Goal: Task Accomplishment & Management: Complete application form

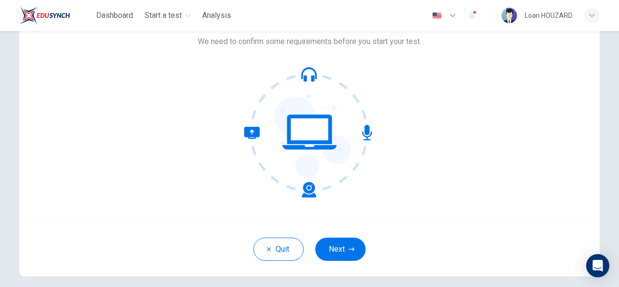
scroll to position [71, 0]
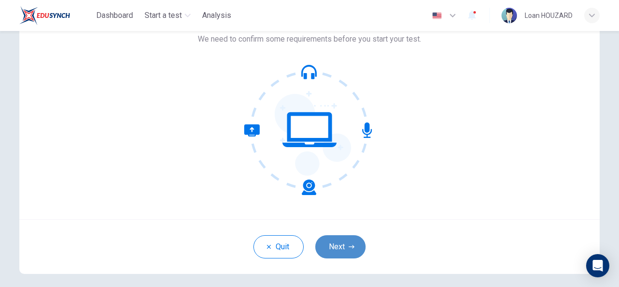
click at [343, 237] on button "Next" at bounding box center [340, 246] width 50 height 23
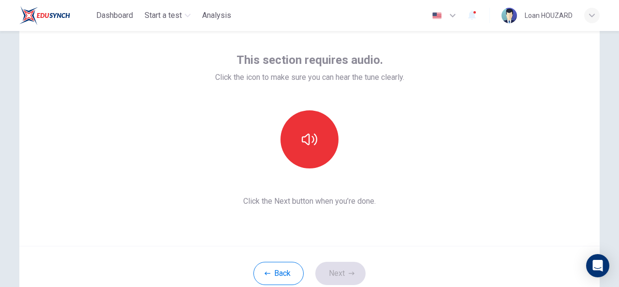
scroll to position [44, 0]
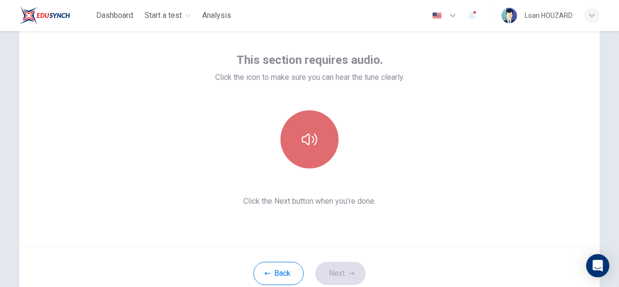
click at [314, 141] on icon "button" at bounding box center [309, 139] width 15 height 12
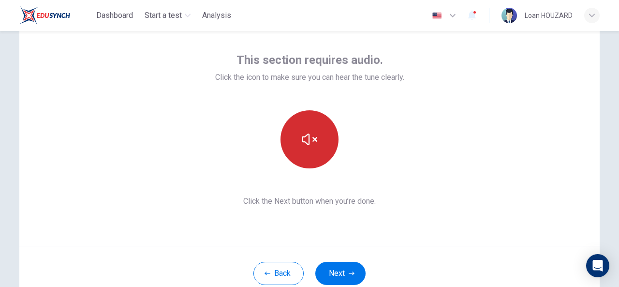
scroll to position [76, 0]
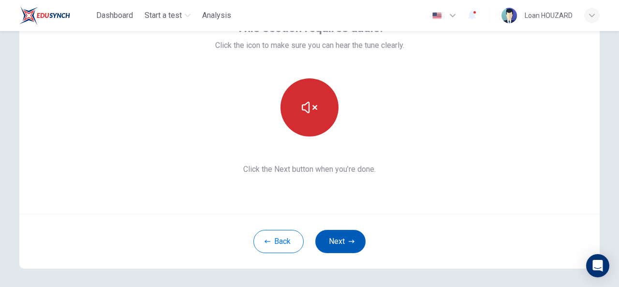
click at [338, 241] on button "Next" at bounding box center [340, 241] width 50 height 23
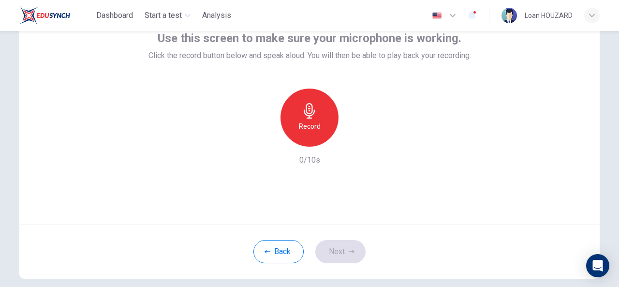
scroll to position [67, 0]
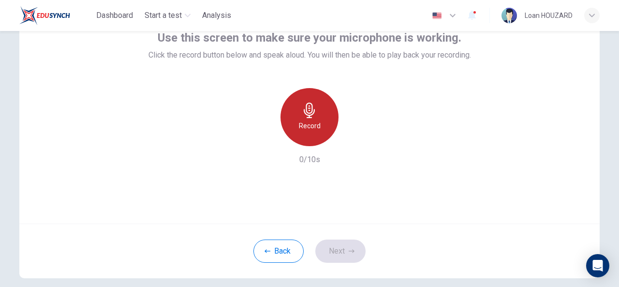
click at [312, 130] on h6 "Record" at bounding box center [310, 126] width 22 height 12
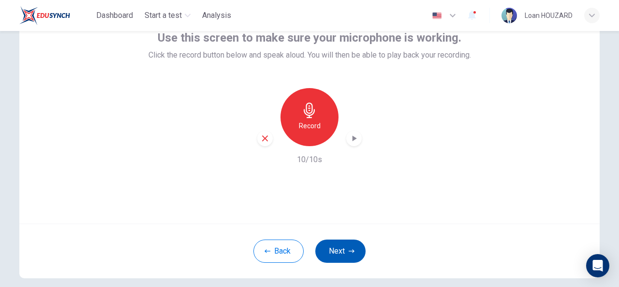
click at [349, 248] on icon "button" at bounding box center [352, 251] width 6 height 6
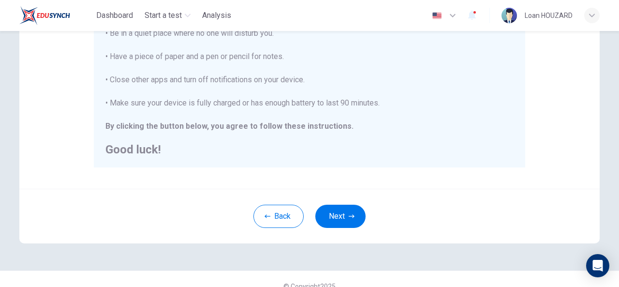
scroll to position [235, 0]
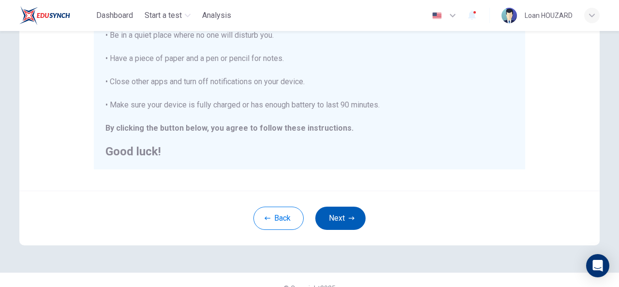
click at [340, 222] on button "Next" at bounding box center [340, 217] width 50 height 23
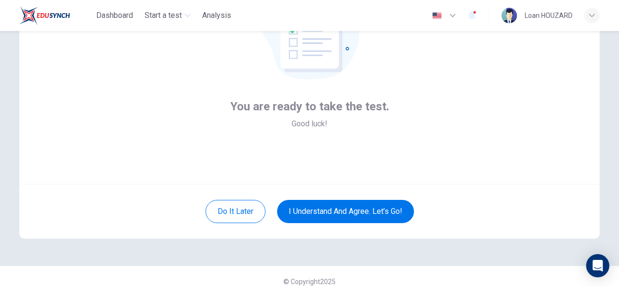
scroll to position [116, 0]
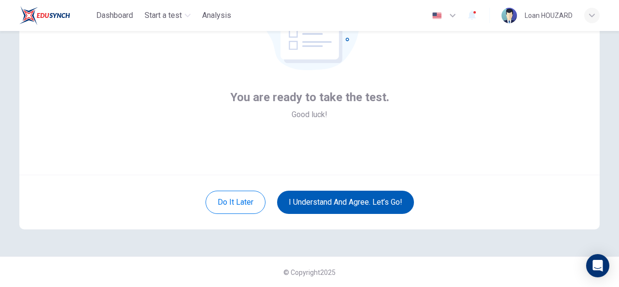
click at [338, 205] on button "I understand and agree. Let’s go!" at bounding box center [345, 202] width 137 height 23
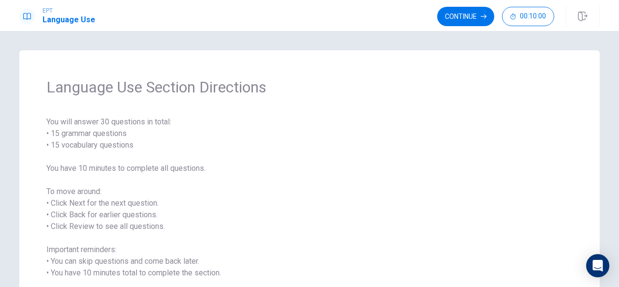
scroll to position [0, 0]
click at [475, 16] on button "Continue" at bounding box center [465, 16] width 57 height 19
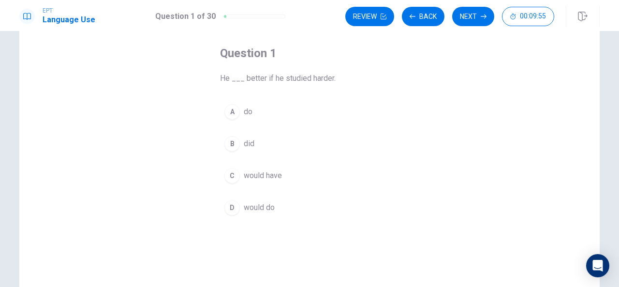
scroll to position [44, 0]
click at [234, 142] on div "B" at bounding box center [231, 143] width 15 height 15
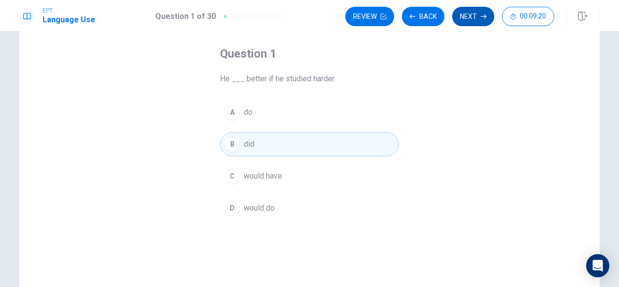
click at [482, 20] on button "Next" at bounding box center [473, 16] width 42 height 19
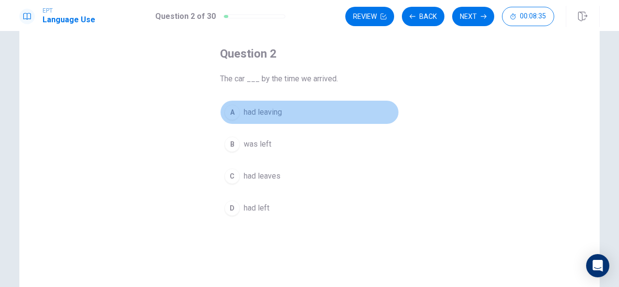
click at [231, 111] on div "A" at bounding box center [231, 111] width 15 height 15
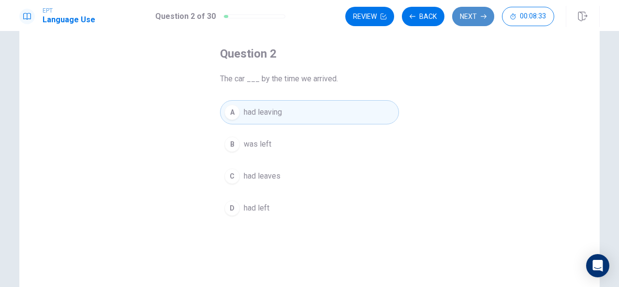
click at [475, 17] on button "Next" at bounding box center [473, 16] width 42 height 19
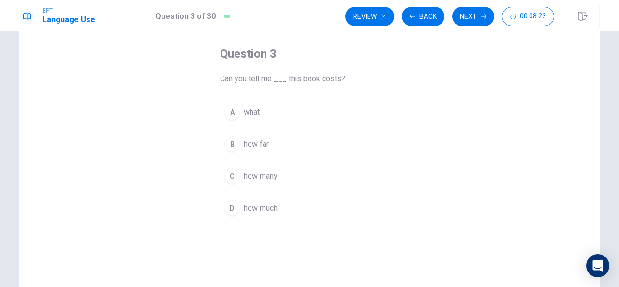
click at [229, 204] on div "D" at bounding box center [231, 207] width 15 height 15
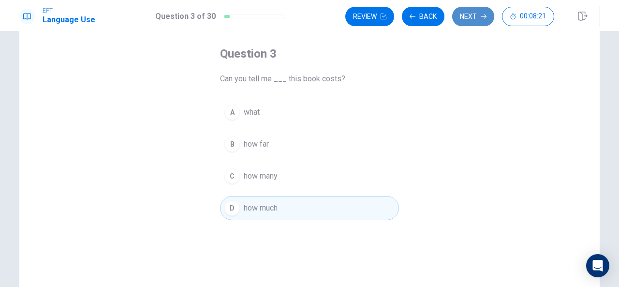
click at [476, 10] on button "Next" at bounding box center [473, 16] width 42 height 19
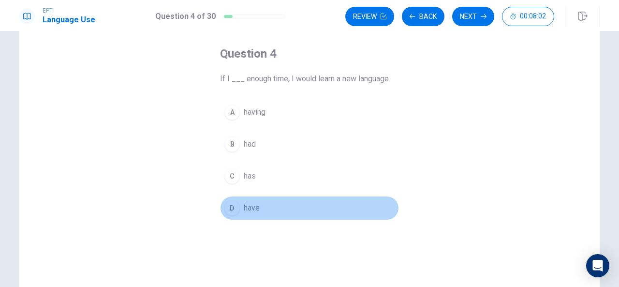
click at [236, 205] on div "D" at bounding box center [231, 207] width 15 height 15
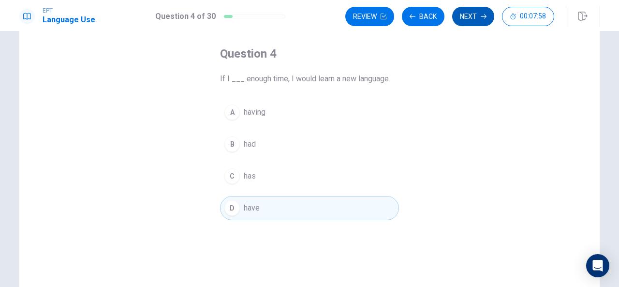
click at [475, 19] on button "Next" at bounding box center [473, 16] width 42 height 19
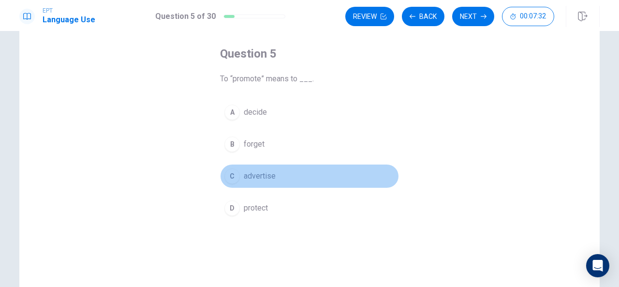
click at [235, 173] on div "C" at bounding box center [231, 175] width 15 height 15
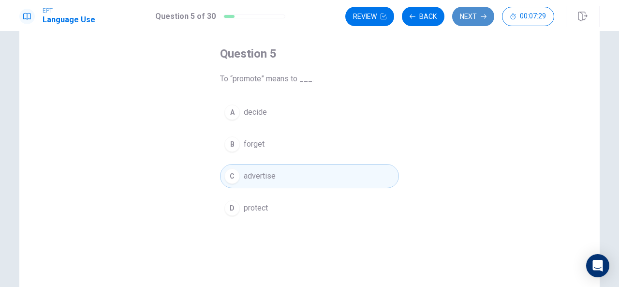
click at [473, 15] on button "Next" at bounding box center [473, 16] width 42 height 19
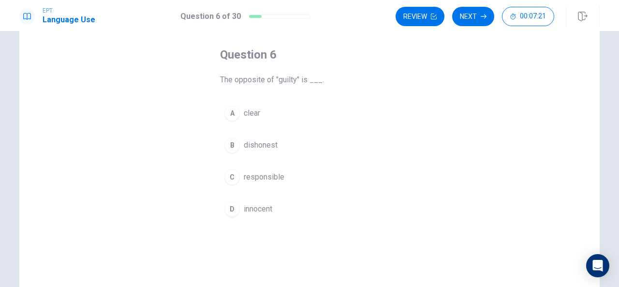
scroll to position [44, 0]
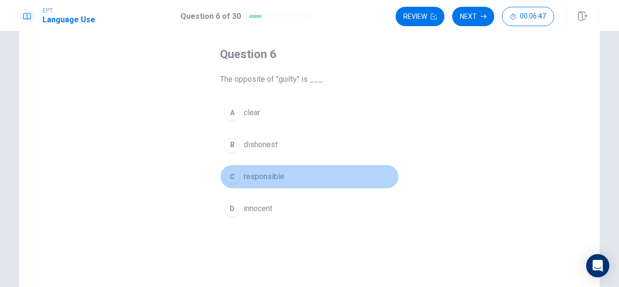
click at [228, 179] on div "C" at bounding box center [231, 176] width 15 height 15
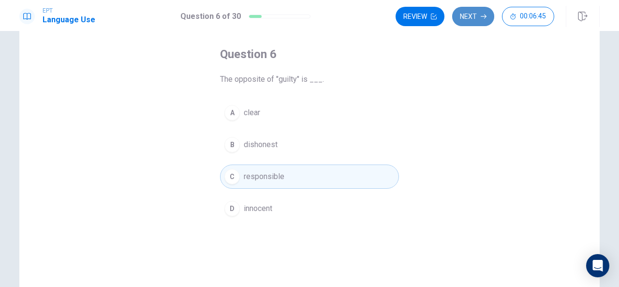
click at [474, 18] on button "Next" at bounding box center [473, 16] width 42 height 19
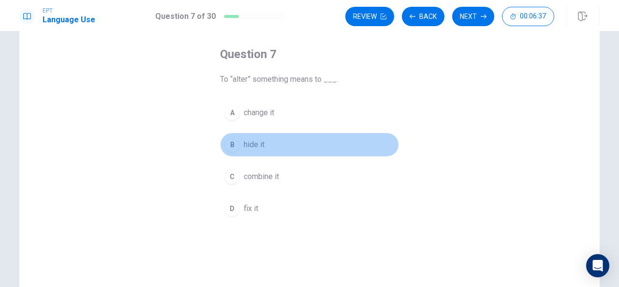
click at [231, 146] on div "B" at bounding box center [231, 144] width 15 height 15
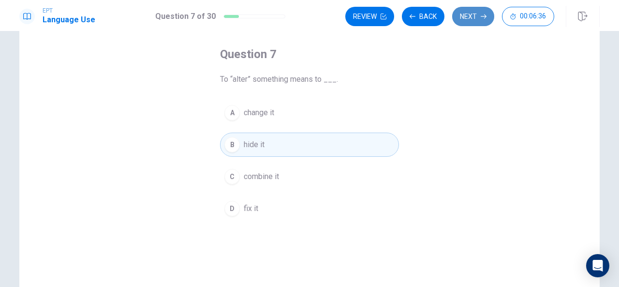
click at [472, 14] on button "Next" at bounding box center [473, 16] width 42 height 19
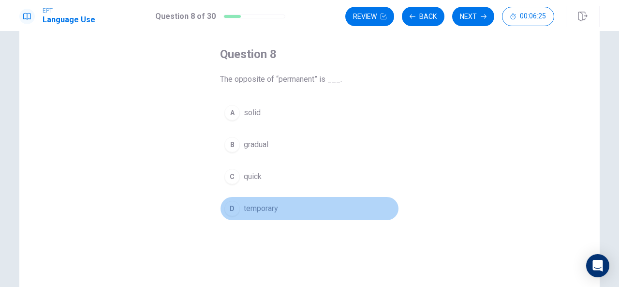
click at [230, 206] on div "D" at bounding box center [231, 208] width 15 height 15
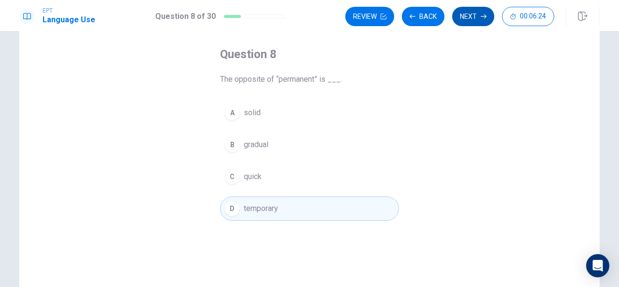
click at [473, 14] on button "Next" at bounding box center [473, 16] width 42 height 19
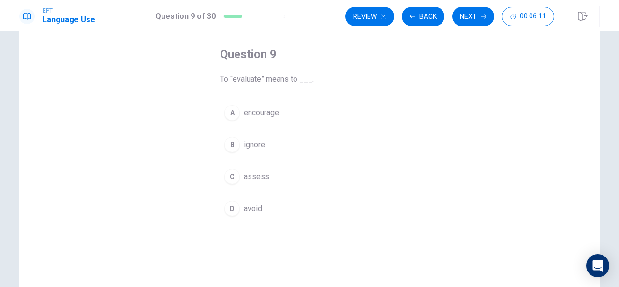
click at [236, 176] on div "C" at bounding box center [231, 176] width 15 height 15
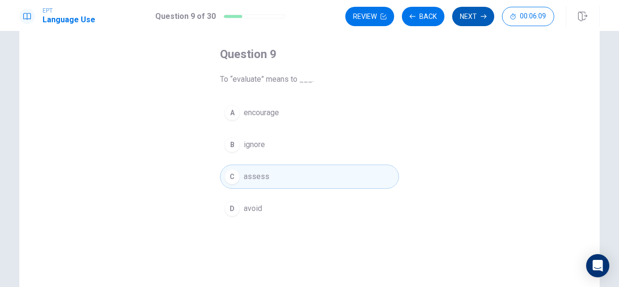
click at [482, 18] on icon "button" at bounding box center [484, 17] width 6 height 6
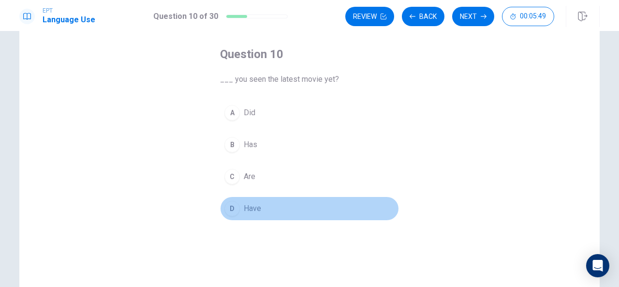
click at [231, 204] on div "D" at bounding box center [231, 208] width 15 height 15
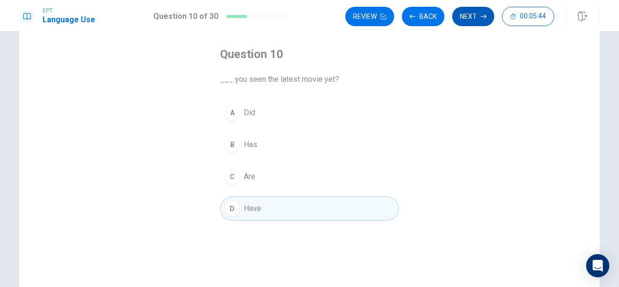
click at [480, 13] on button "Next" at bounding box center [473, 16] width 42 height 19
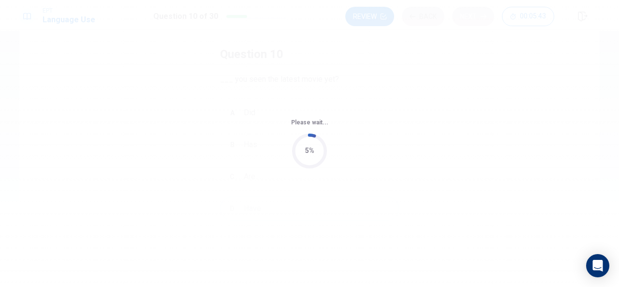
scroll to position [0, 0]
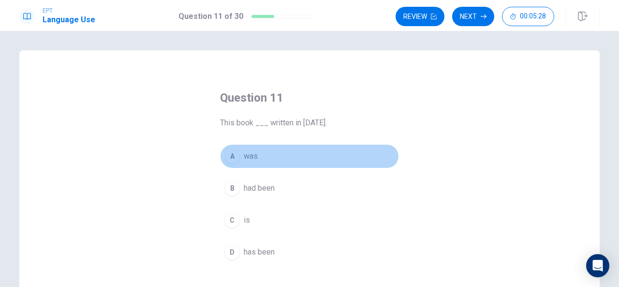
click at [230, 157] on div "A" at bounding box center [231, 155] width 15 height 15
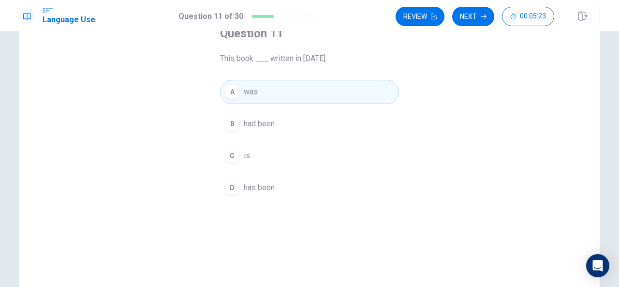
scroll to position [73, 0]
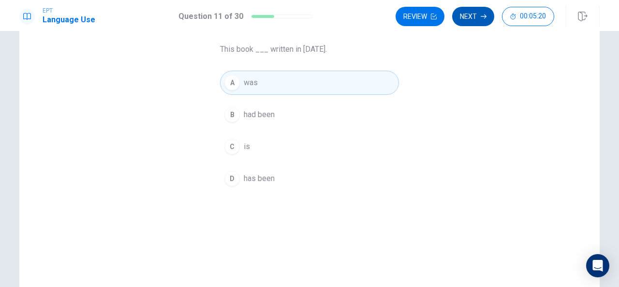
click at [477, 15] on button "Next" at bounding box center [473, 16] width 42 height 19
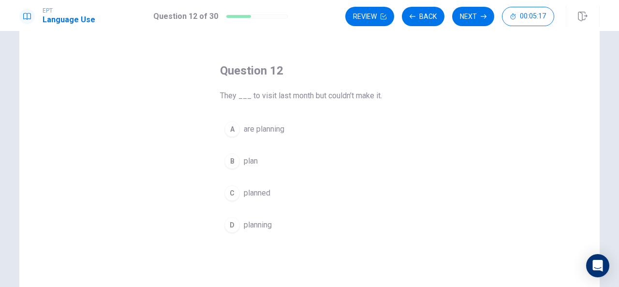
scroll to position [28, 0]
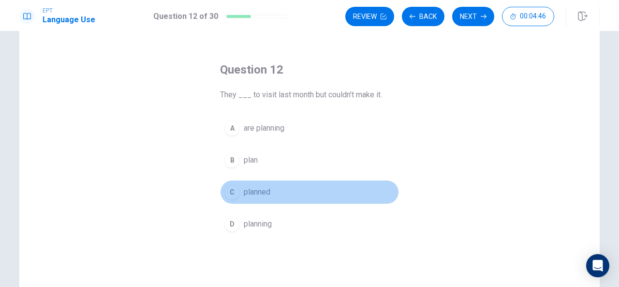
click at [231, 190] on div "C" at bounding box center [231, 191] width 15 height 15
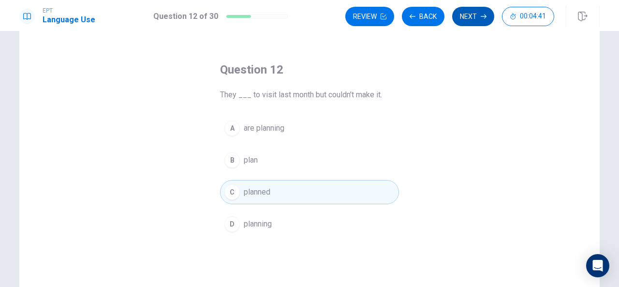
click at [471, 18] on button "Next" at bounding box center [473, 16] width 42 height 19
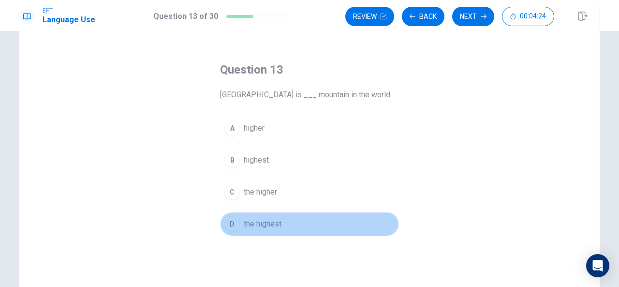
click at [234, 222] on div "D" at bounding box center [231, 223] width 15 height 15
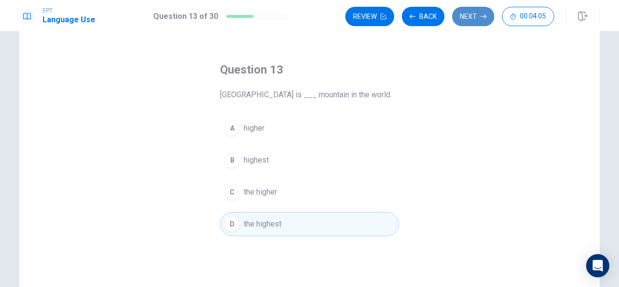
click at [471, 18] on button "Next" at bounding box center [473, 16] width 42 height 19
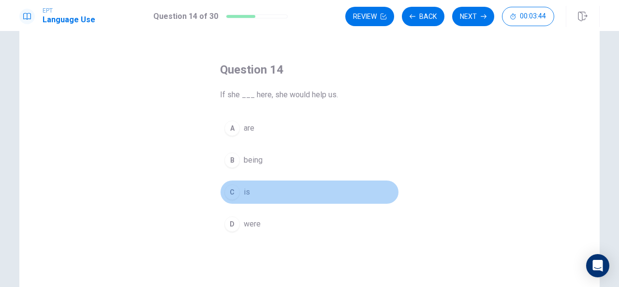
click at [232, 191] on div "C" at bounding box center [231, 191] width 15 height 15
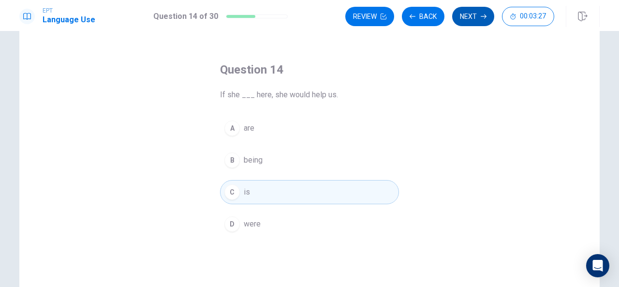
click at [470, 16] on button "Next" at bounding box center [473, 16] width 42 height 19
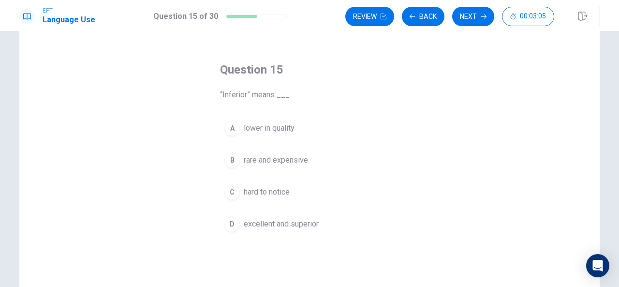
click at [238, 127] on button "A lower in quality" at bounding box center [309, 128] width 179 height 24
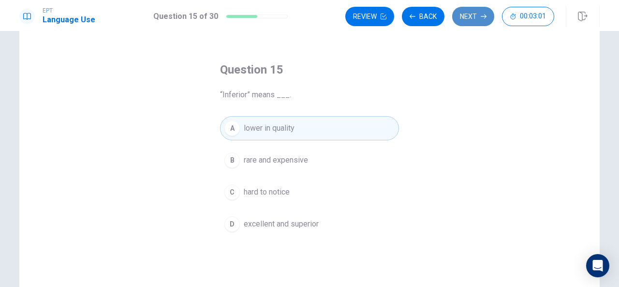
click at [469, 14] on button "Next" at bounding box center [473, 16] width 42 height 19
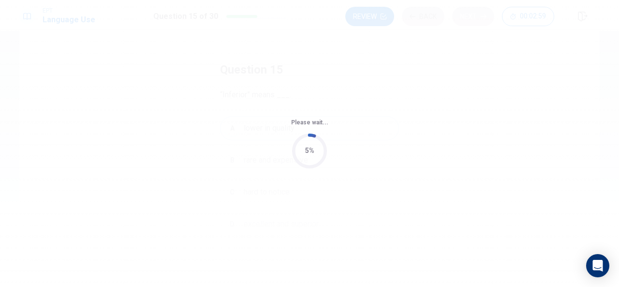
scroll to position [0, 0]
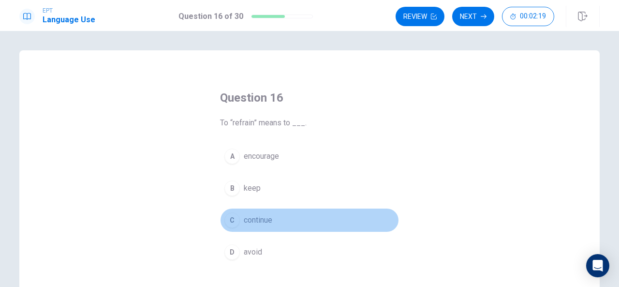
click at [232, 215] on div "C" at bounding box center [231, 219] width 15 height 15
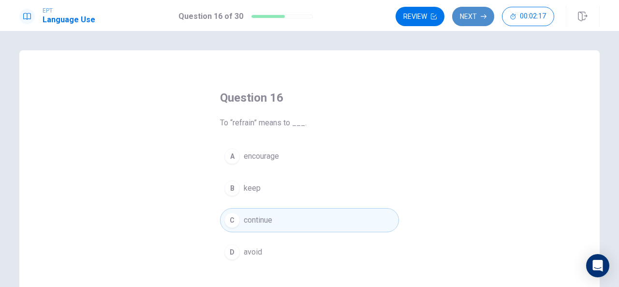
click at [484, 18] on icon "button" at bounding box center [484, 17] width 6 height 6
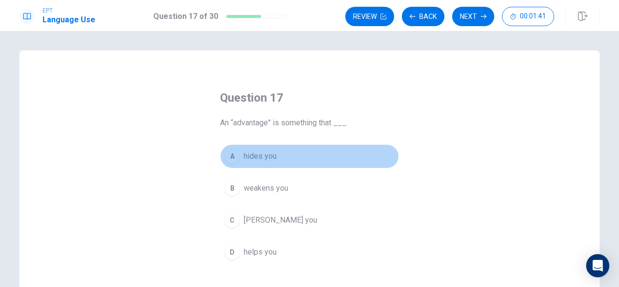
click at [233, 161] on div "A" at bounding box center [231, 155] width 15 height 15
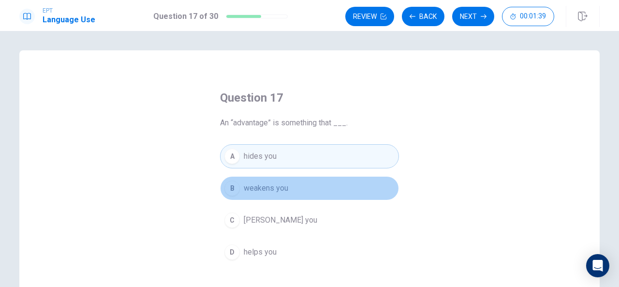
click at [232, 181] on div "B" at bounding box center [231, 187] width 15 height 15
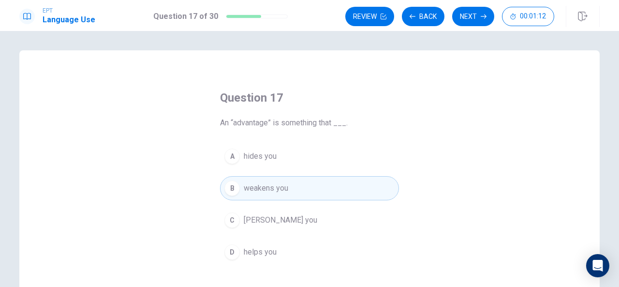
click at [228, 250] on div "D" at bounding box center [231, 251] width 15 height 15
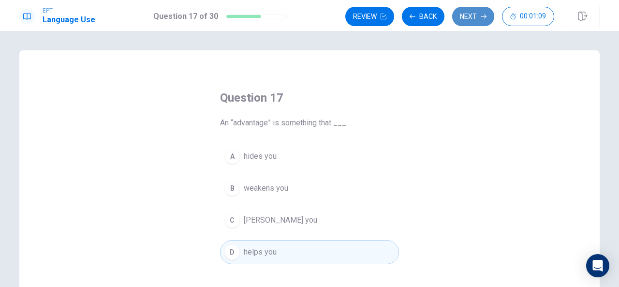
click at [482, 16] on icon "button" at bounding box center [484, 17] width 6 height 6
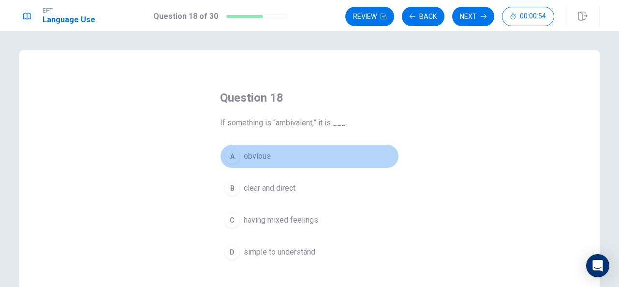
click at [234, 152] on div "A" at bounding box center [231, 155] width 15 height 15
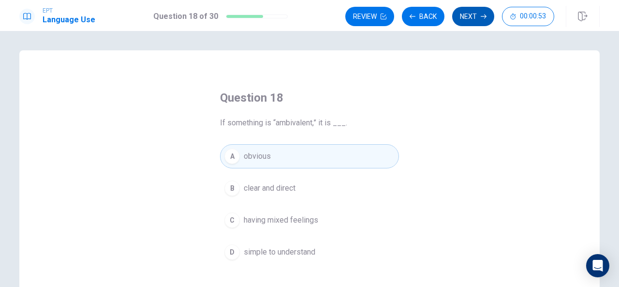
click at [484, 12] on button "Next" at bounding box center [473, 16] width 42 height 19
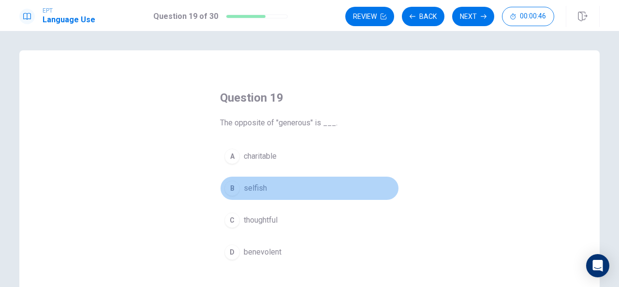
click at [231, 184] on div "B" at bounding box center [231, 187] width 15 height 15
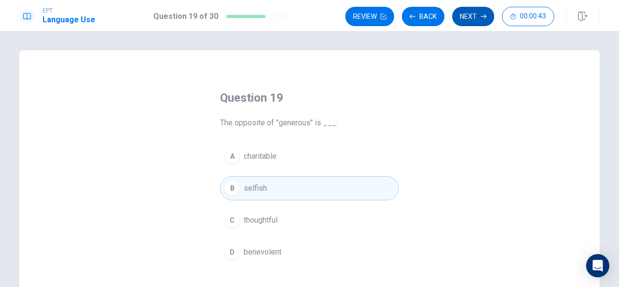
click at [478, 15] on button "Next" at bounding box center [473, 16] width 42 height 19
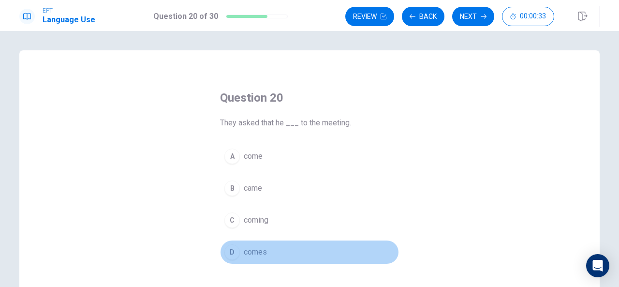
click at [230, 249] on div "D" at bounding box center [231, 251] width 15 height 15
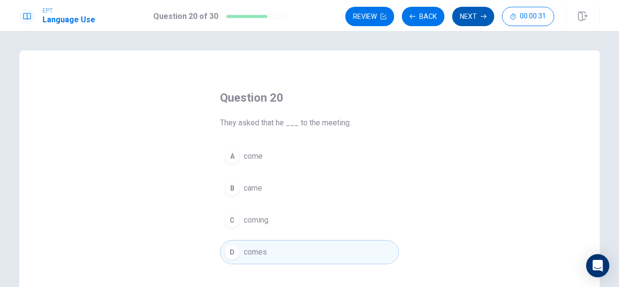
click at [479, 20] on button "Next" at bounding box center [473, 16] width 42 height 19
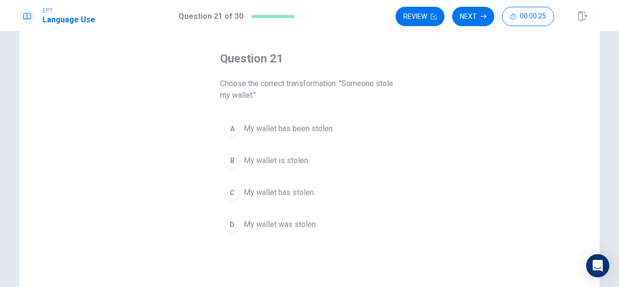
scroll to position [46, 0]
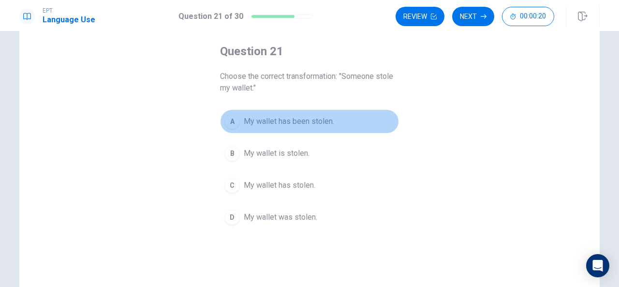
click at [227, 118] on div "A" at bounding box center [231, 121] width 15 height 15
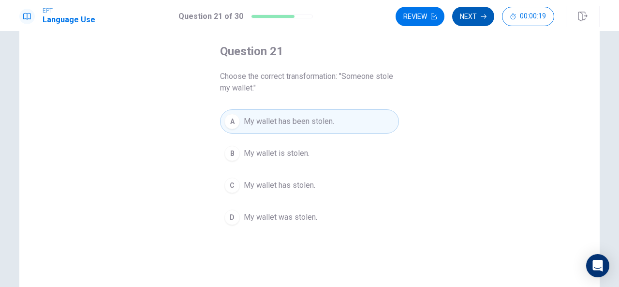
click at [483, 15] on icon "button" at bounding box center [484, 17] width 6 height 6
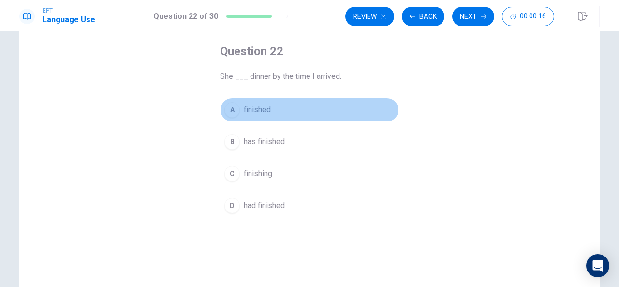
click at [230, 112] on div "A" at bounding box center [231, 109] width 15 height 15
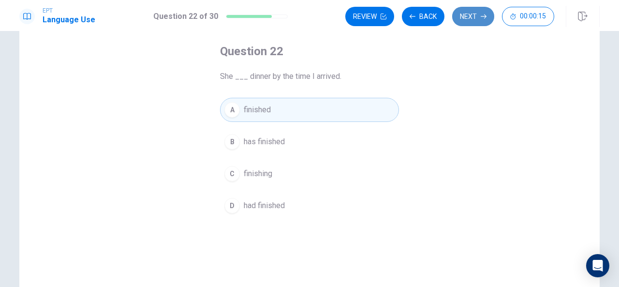
click at [475, 16] on button "Next" at bounding box center [473, 16] width 42 height 19
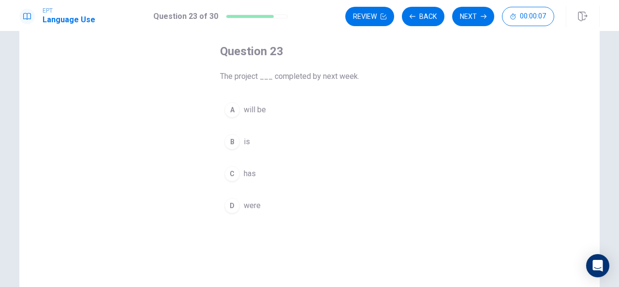
click at [231, 173] on div "C" at bounding box center [231, 173] width 15 height 15
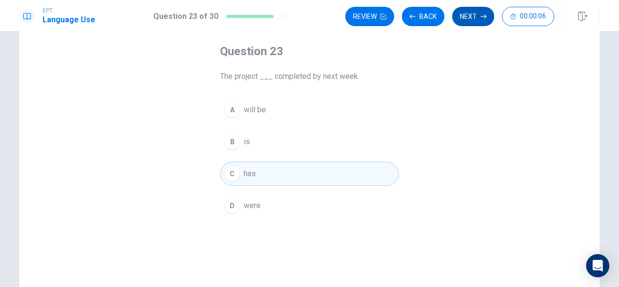
click at [471, 13] on button "Next" at bounding box center [473, 16] width 42 height 19
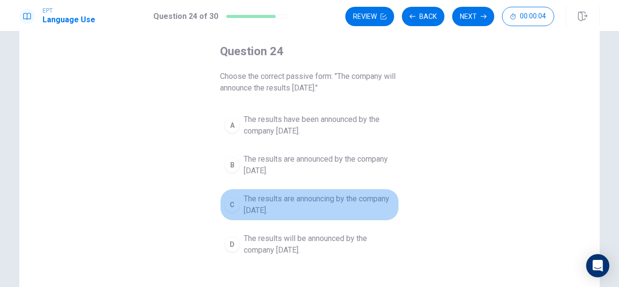
click at [229, 208] on div "C" at bounding box center [231, 204] width 15 height 15
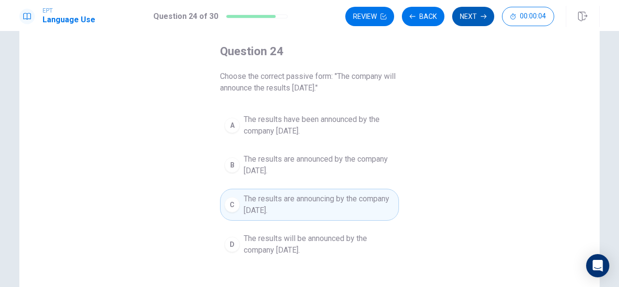
click at [472, 7] on button "Next" at bounding box center [473, 16] width 42 height 19
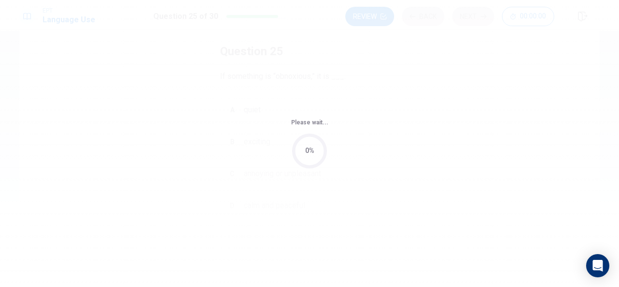
click at [228, 176] on div "Please wait... 0%" at bounding box center [309, 143] width 619 height 287
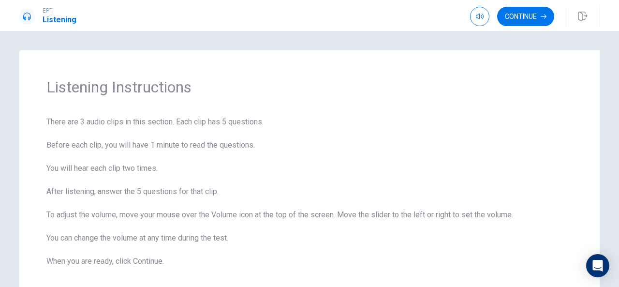
scroll to position [0, 0]
click at [537, 18] on button "Continue" at bounding box center [525, 16] width 57 height 19
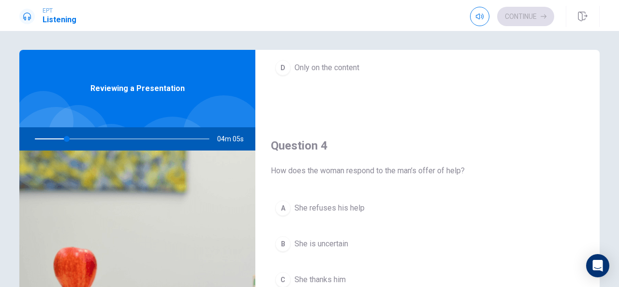
scroll to position [767, 0]
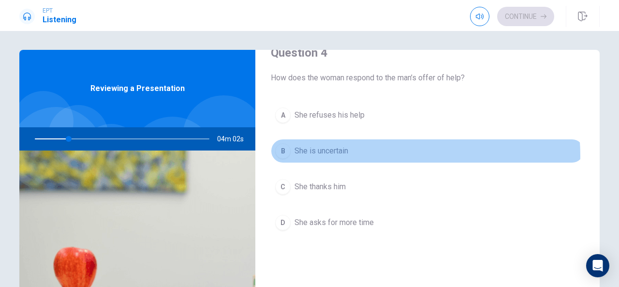
click at [359, 151] on button "B She is uncertain" at bounding box center [427, 151] width 313 height 24
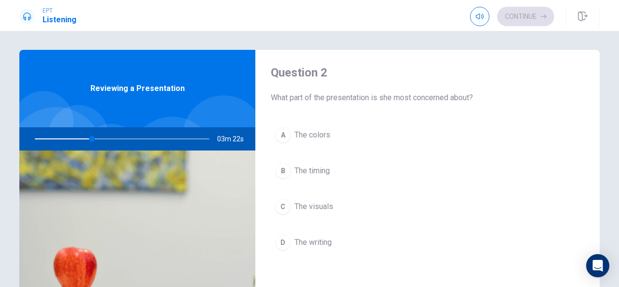
scroll to position [258, 0]
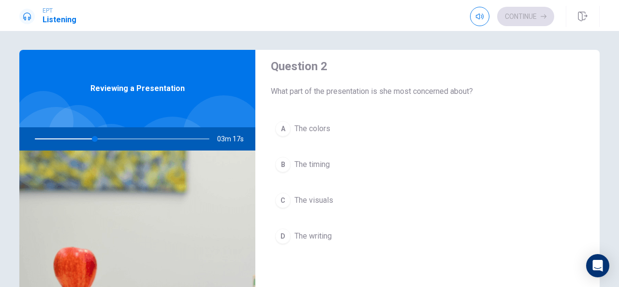
click at [284, 199] on div "C" at bounding box center [282, 199] width 15 height 15
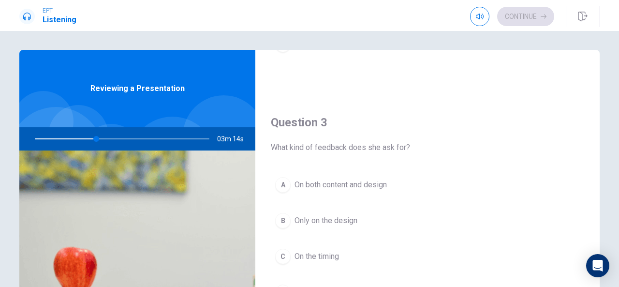
scroll to position [528, 0]
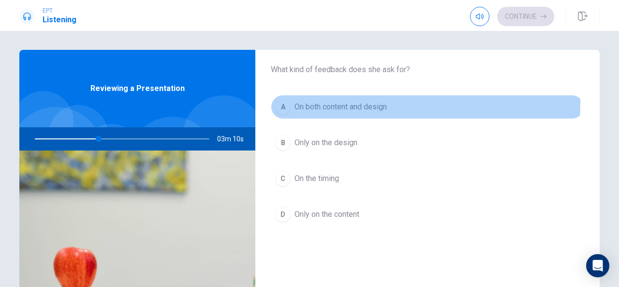
click at [281, 101] on div "A" at bounding box center [282, 106] width 15 height 15
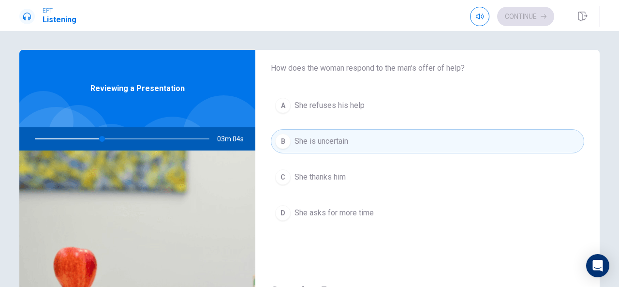
scroll to position [776, 0]
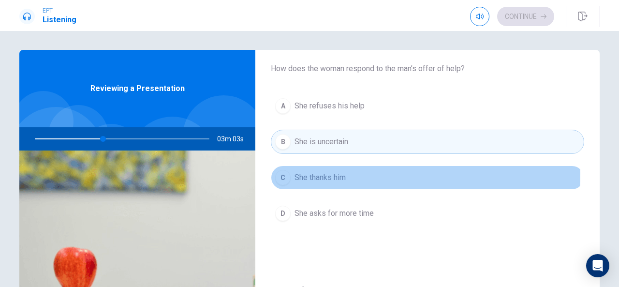
click at [284, 170] on div "C" at bounding box center [282, 177] width 15 height 15
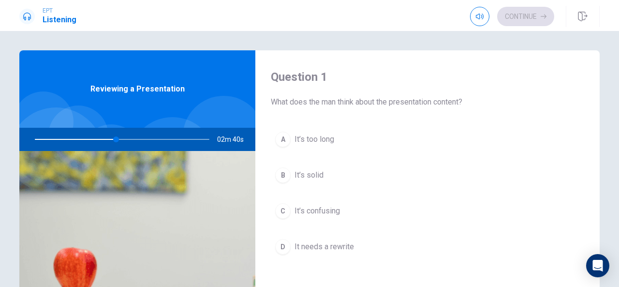
scroll to position [0, 0]
click at [331, 178] on button "B It’s solid" at bounding box center [427, 175] width 313 height 24
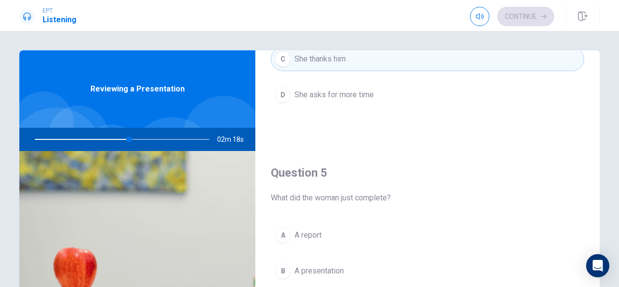
scroll to position [895, 0]
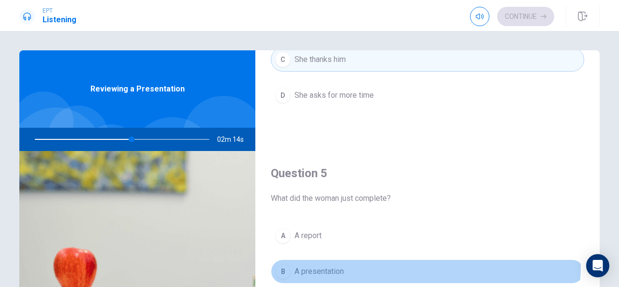
click at [389, 259] on button "B A presentation" at bounding box center [427, 271] width 313 height 24
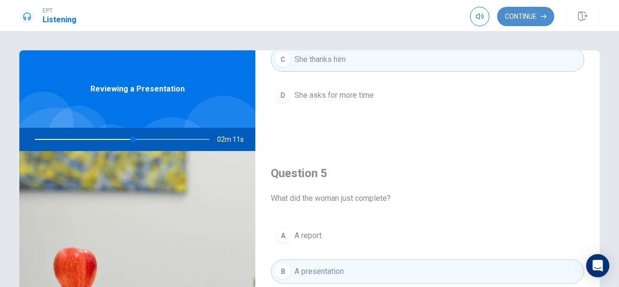
click at [533, 16] on button "Continue" at bounding box center [525, 16] width 57 height 19
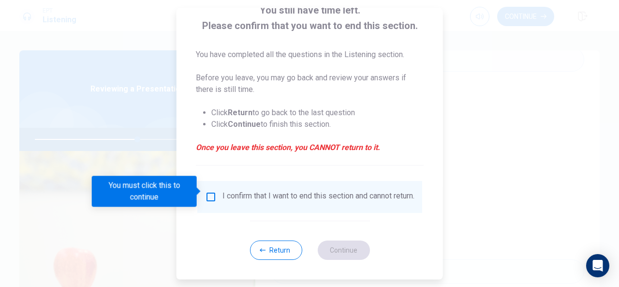
scroll to position [73, 0]
click at [209, 192] on input "You must click this to continue" at bounding box center [211, 197] width 12 height 12
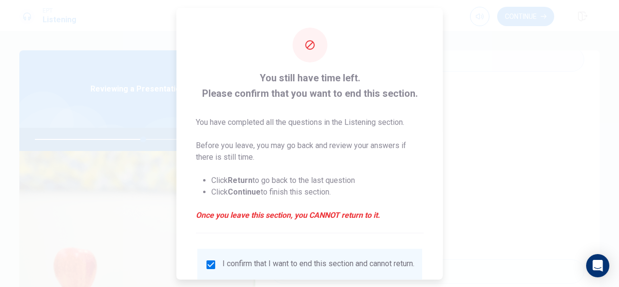
scroll to position [73, 0]
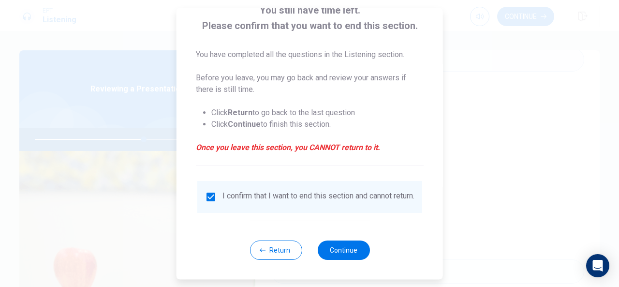
click at [208, 191] on input "checkbox" at bounding box center [211, 197] width 12 height 12
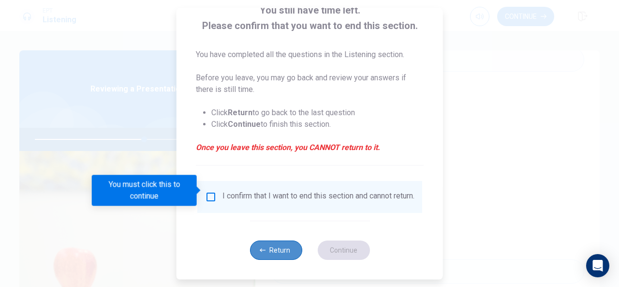
click at [281, 250] on button "Return" at bounding box center [275, 249] width 52 height 19
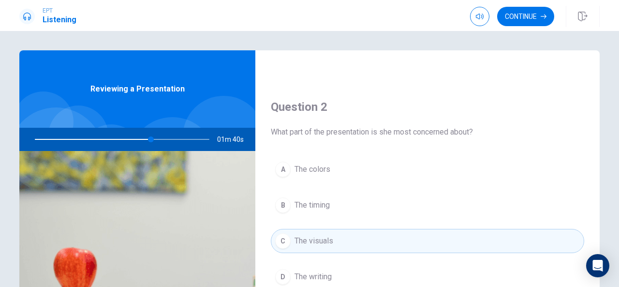
scroll to position [0, 0]
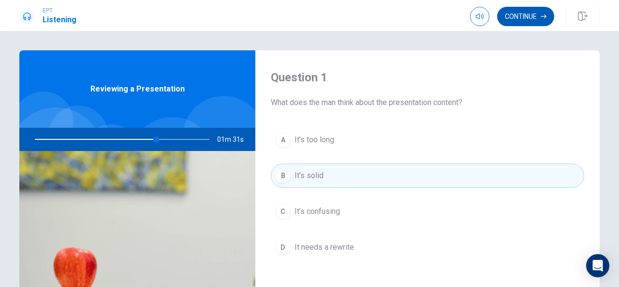
click at [541, 14] on icon "button" at bounding box center [544, 17] width 6 height 6
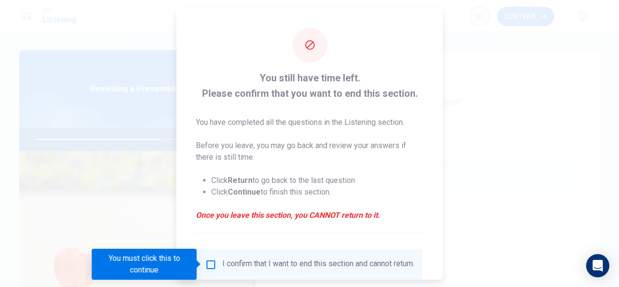
scroll to position [73, 0]
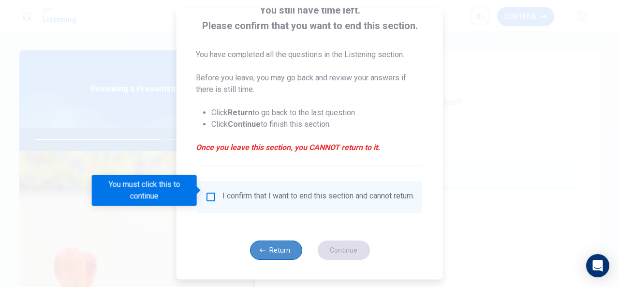
click at [276, 244] on button "Return" at bounding box center [275, 249] width 52 height 19
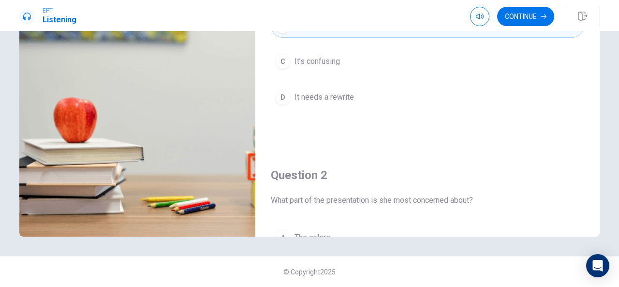
scroll to position [0, 0]
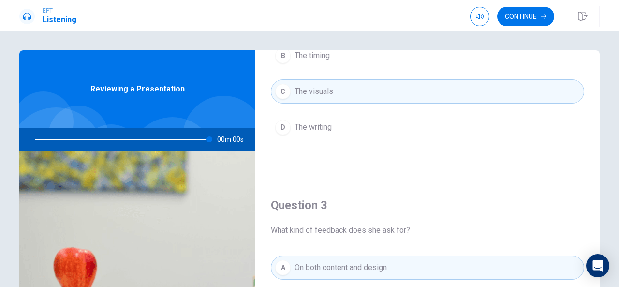
type input "0"
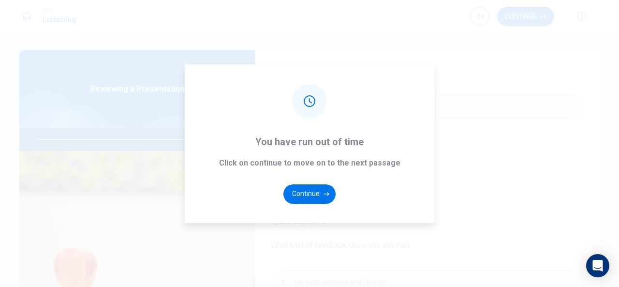
scroll to position [352, 0]
click at [326, 191] on icon "button" at bounding box center [326, 194] width 6 height 6
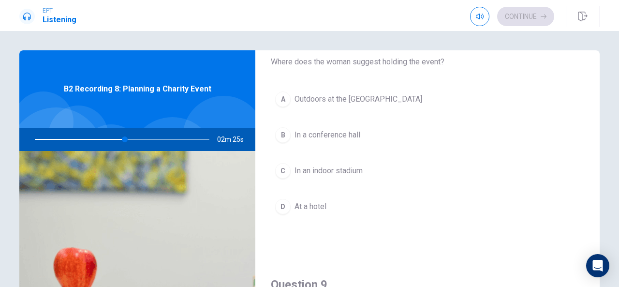
scroll to position [535, 0]
click at [279, 92] on div "A" at bounding box center [282, 99] width 15 height 15
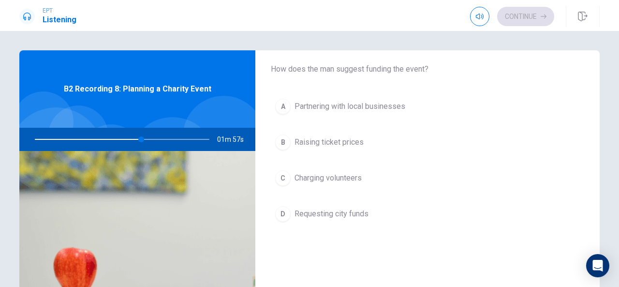
scroll to position [776, 0]
click at [280, 99] on div "A" at bounding box center [282, 106] width 15 height 15
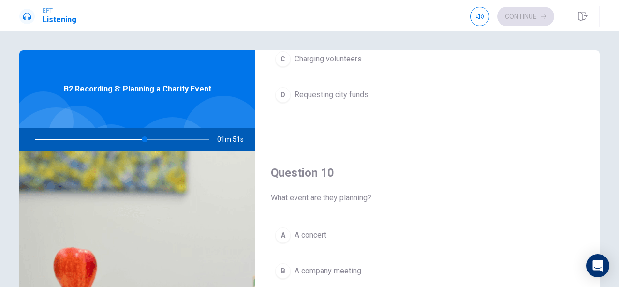
scroll to position [894, 0]
click at [284, 264] on div "B" at bounding box center [282, 271] width 15 height 15
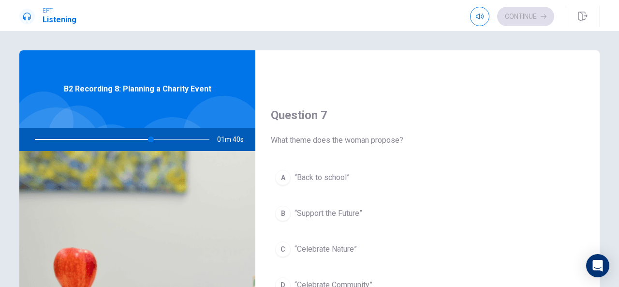
scroll to position [257, 0]
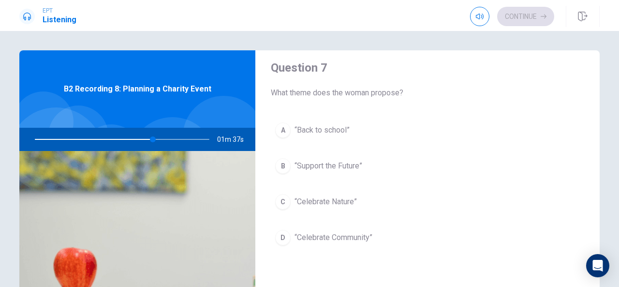
click at [279, 232] on div "D" at bounding box center [282, 237] width 15 height 15
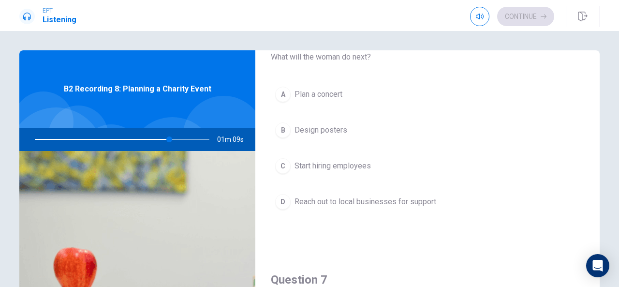
scroll to position [51, 0]
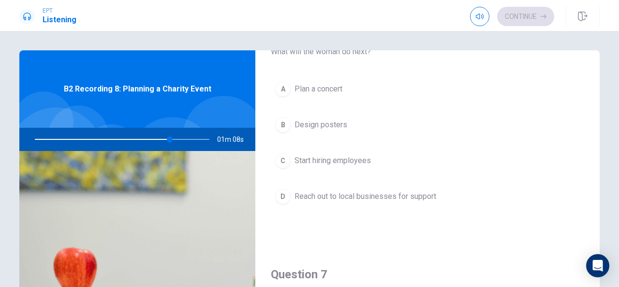
click at [279, 189] on div "D" at bounding box center [282, 196] width 15 height 15
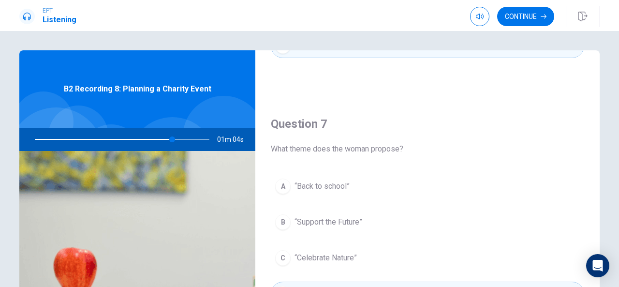
scroll to position [0, 0]
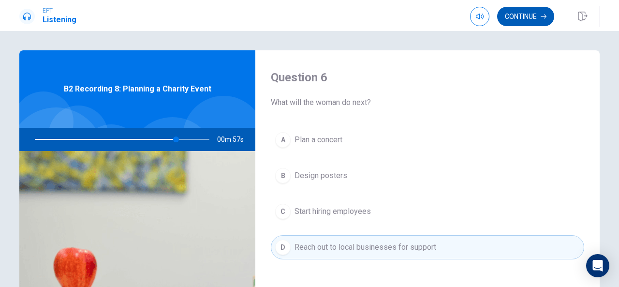
click at [531, 23] on button "Continue" at bounding box center [525, 16] width 57 height 19
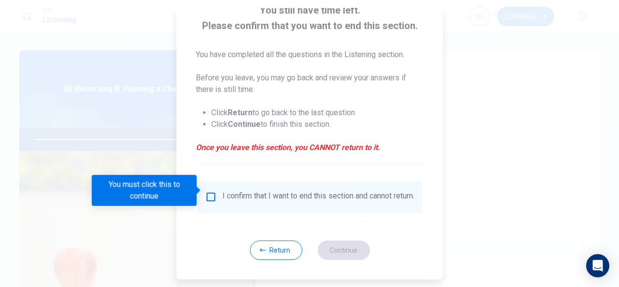
scroll to position [73, 0]
click at [208, 191] on input "You must click this to continue" at bounding box center [211, 197] width 12 height 12
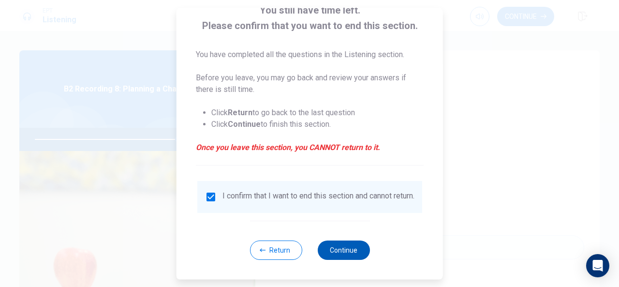
click at [337, 254] on button "Continue" at bounding box center [343, 249] width 52 height 19
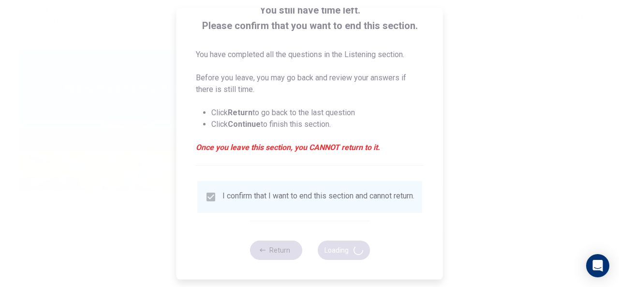
type input "83"
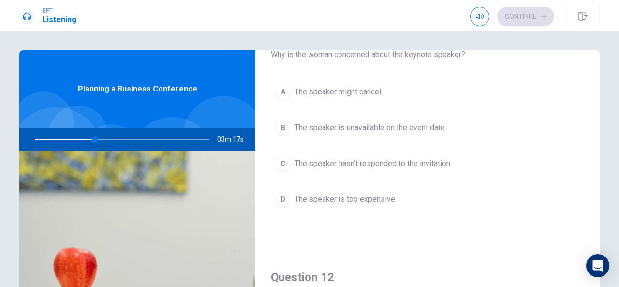
scroll to position [51, 0]
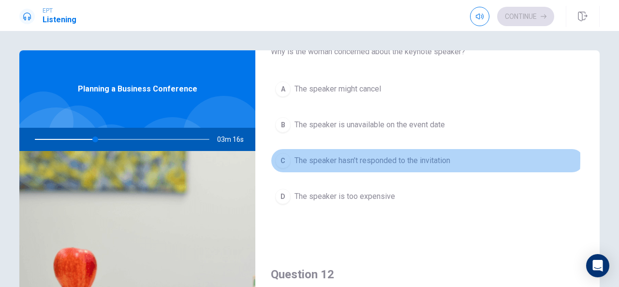
click at [283, 157] on div "C" at bounding box center [282, 160] width 15 height 15
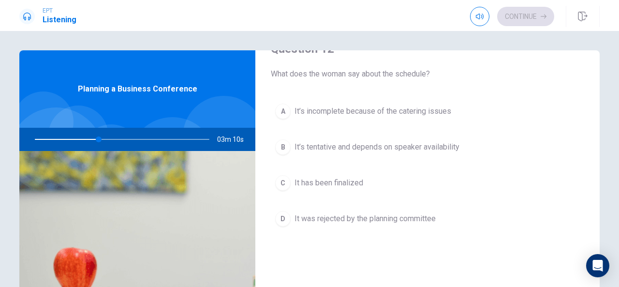
scroll to position [276, 0]
click at [284, 146] on div "B" at bounding box center [282, 146] width 15 height 15
click at [278, 141] on div "B" at bounding box center [282, 148] width 15 height 15
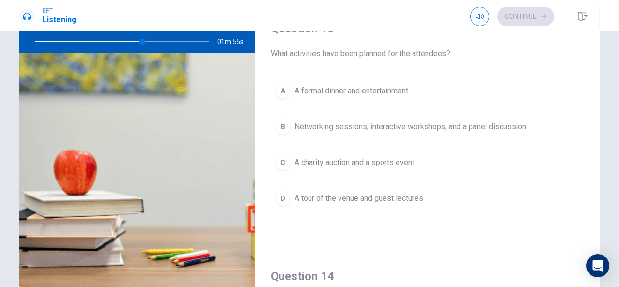
scroll to position [446, 0]
click at [286, 121] on div "B" at bounding box center [282, 126] width 15 height 15
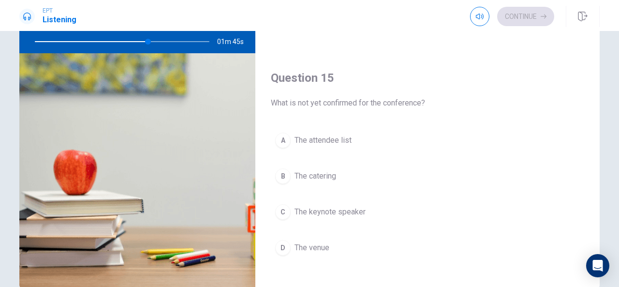
scroll to position [895, 0]
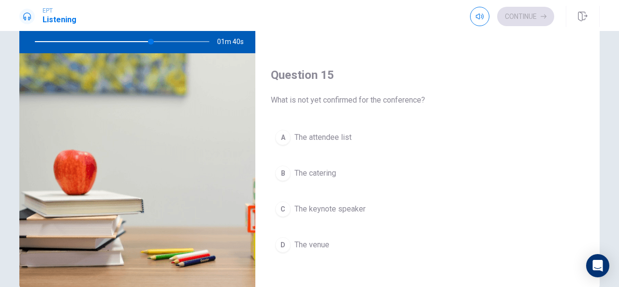
click at [282, 202] on div "C" at bounding box center [282, 208] width 15 height 15
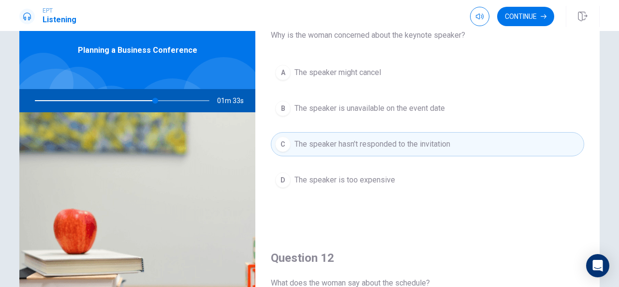
scroll to position [0, 0]
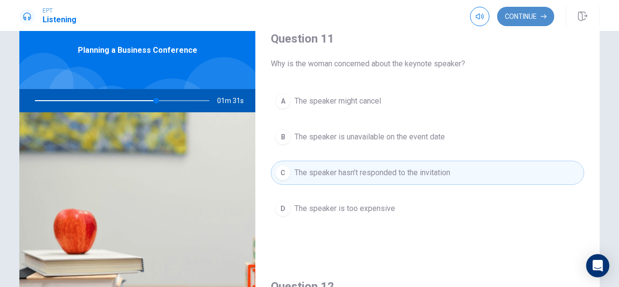
click at [538, 10] on button "Continue" at bounding box center [525, 16] width 57 height 19
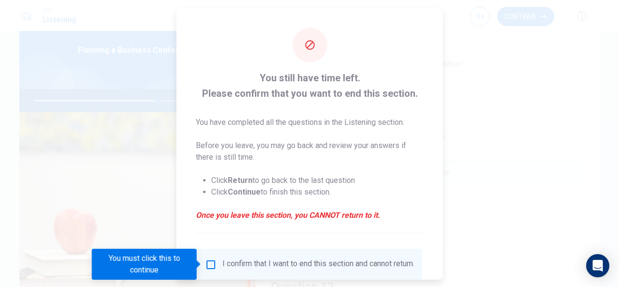
click at [210, 263] on input "You must click this to continue" at bounding box center [211, 264] width 12 height 12
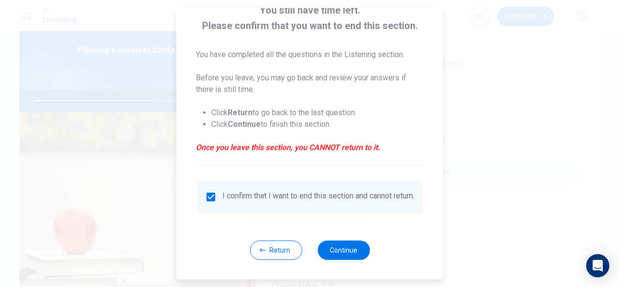
scroll to position [73, 0]
click at [338, 248] on button "Continue" at bounding box center [343, 249] width 52 height 19
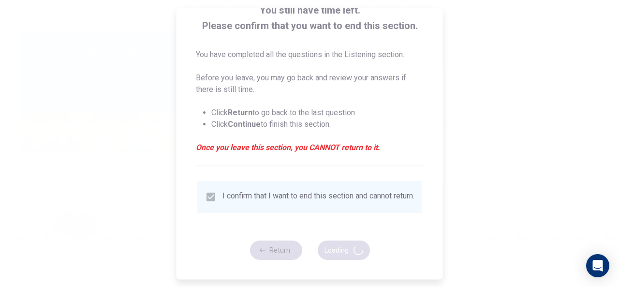
type input "72"
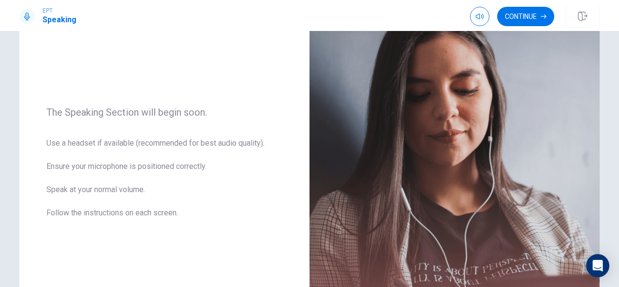
scroll to position [0, 0]
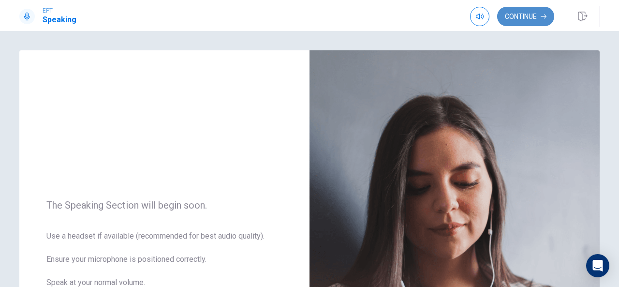
click at [534, 13] on button "Continue" at bounding box center [525, 16] width 57 height 19
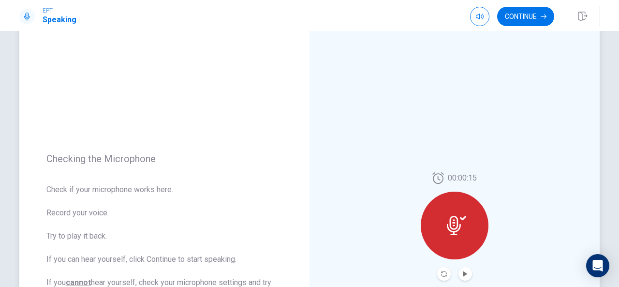
scroll to position [35, 0]
click at [543, 20] on button "Continue" at bounding box center [525, 16] width 57 height 19
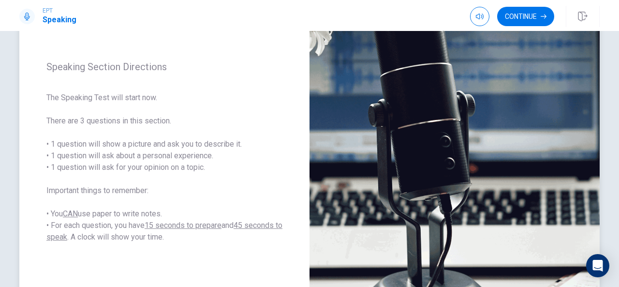
scroll to position [111, 0]
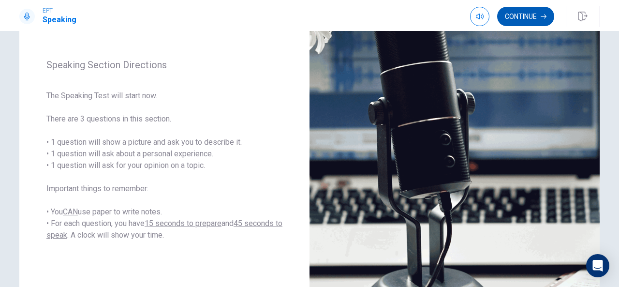
click at [519, 19] on button "Continue" at bounding box center [525, 16] width 57 height 19
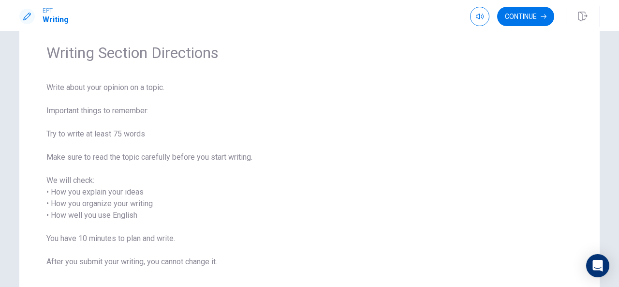
scroll to position [42, 0]
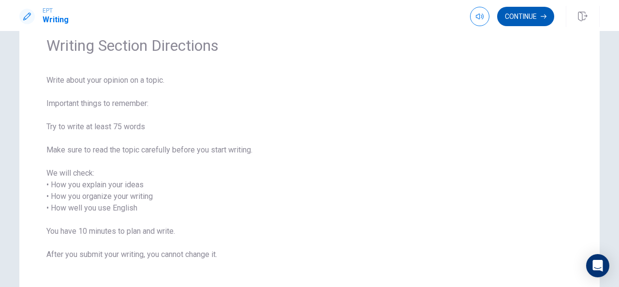
click at [528, 17] on button "Continue" at bounding box center [525, 16] width 57 height 19
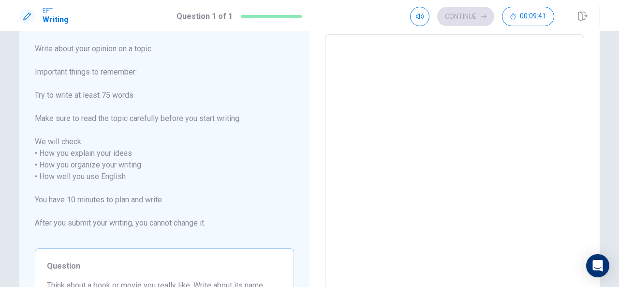
scroll to position [28, 0]
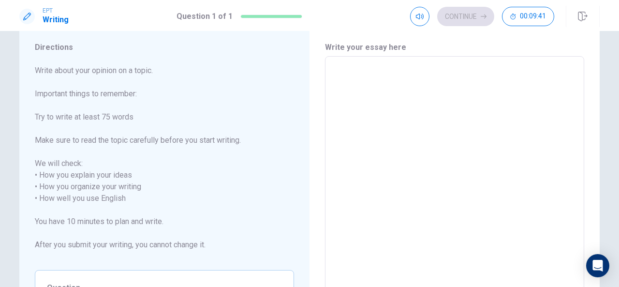
click at [202, 163] on span "Write about your opinion on a topic. Important things to remember: Try to write…" at bounding box center [164, 163] width 259 height 197
click at [367, 70] on textarea at bounding box center [455, 198] width 246 height 268
type textarea "M"
type textarea "x"
type textarea "My"
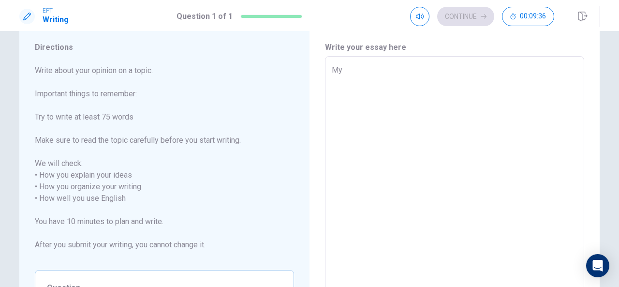
type textarea "x"
type textarea "My"
type textarea "x"
type textarea "My f"
type textarea "x"
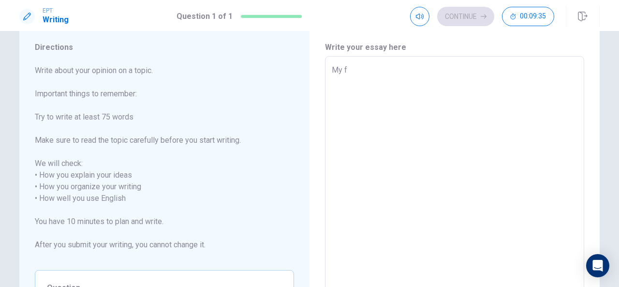
type textarea "My fa"
type textarea "x"
type textarea "My fav"
type textarea "x"
type textarea "My favo"
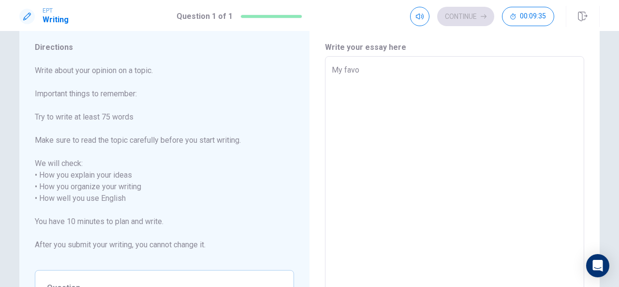
type textarea "x"
type textarea "My favor"
type textarea "x"
type textarea "My favori"
type textarea "x"
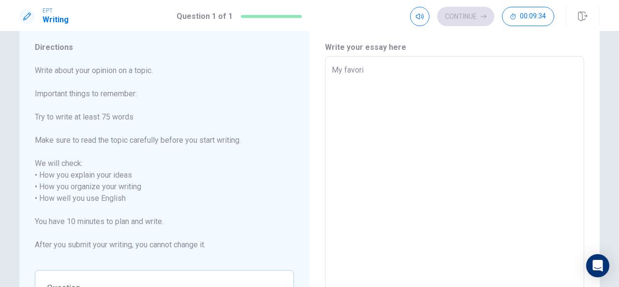
type textarea "My favorit"
type textarea "x"
type textarea "My favorite"
type textarea "x"
type textarea "My favorite"
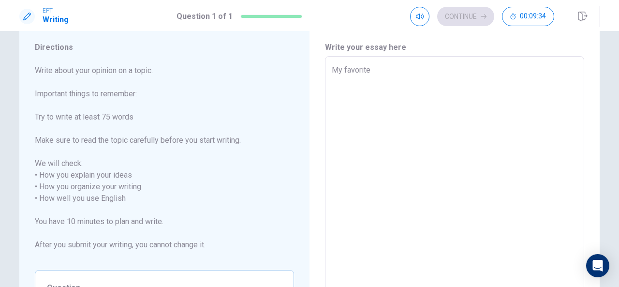
type textarea "x"
type textarea "My favorite m"
type textarea "x"
type textarea "My favorite mo"
type textarea "x"
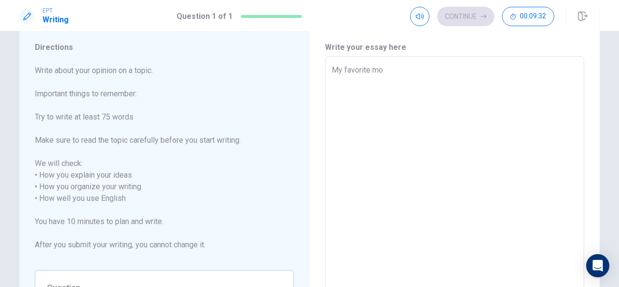
type textarea "My favorite moo"
type textarea "x"
type textarea "My favorite moov"
type textarea "x"
type textarea "My favorite moovi"
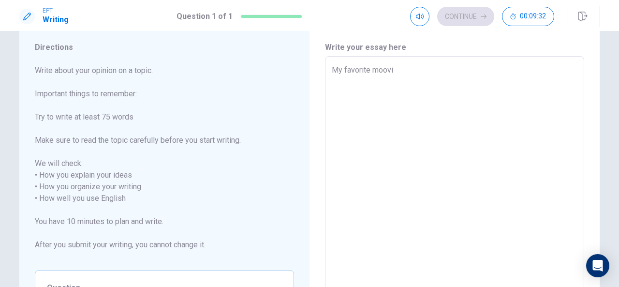
type textarea "x"
type textarea "My favorite moovie"
type textarea "x"
type textarea "My favorite moovie"
type textarea "x"
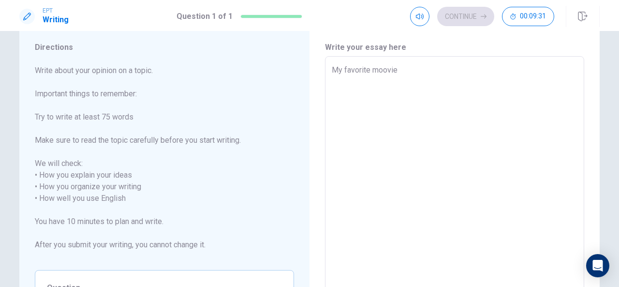
type textarea "My favorite moovie i"
type textarea "x"
type textarea "My favorite moovie is"
type textarea "x"
type textarea "My favorite moovie is"
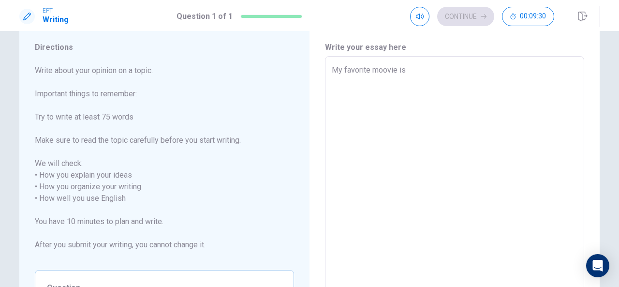
type textarea "x"
type textarea "My favorite moovie is M"
type textarea "x"
type textarea "My favorite moovie is [PERSON_NAME]"
type textarea "x"
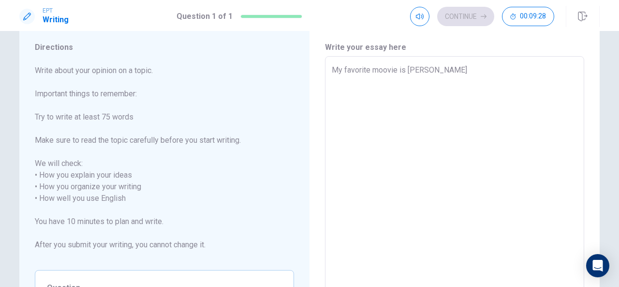
type textarea "My favorite moovie is Mam"
type textarea "x"
type textarea "My favorite moovie is Mama"
type textarea "x"
type textarea "My favorite moovie is Mamam"
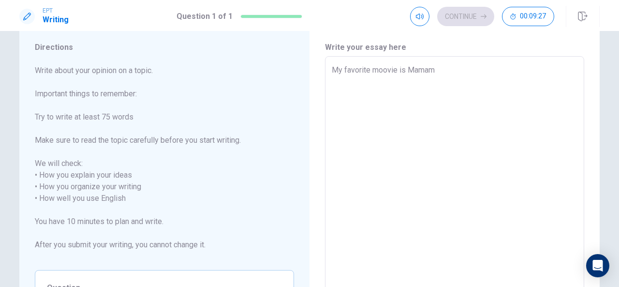
type textarea "x"
type textarea "My favorite moovie is [PERSON_NAME]"
type textarea "x"
type textarea "My favorite moovie is [PERSON_NAME]"
type textarea "x"
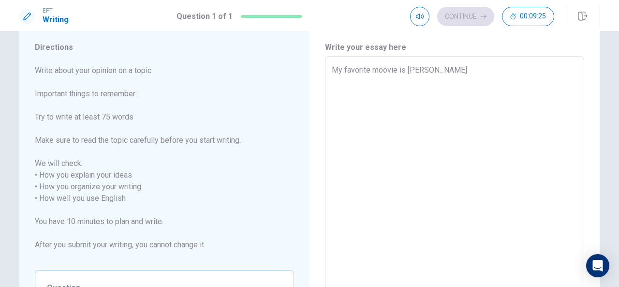
type textarea "My favorite moovie is Mamamia1"
type textarea "x"
type textarea "My favorite moovie is [PERSON_NAME]"
type textarea "x"
type textarea "My favorite moovie is [PERSON_NAME]!"
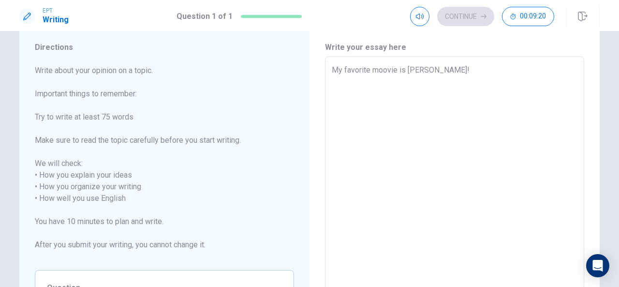
type textarea "x"
type textarea "My favorite moovie is [PERSON_NAME]!"
type textarea "x"
type textarea "My favorite moovie is [PERSON_NAME]! b"
type textarea "x"
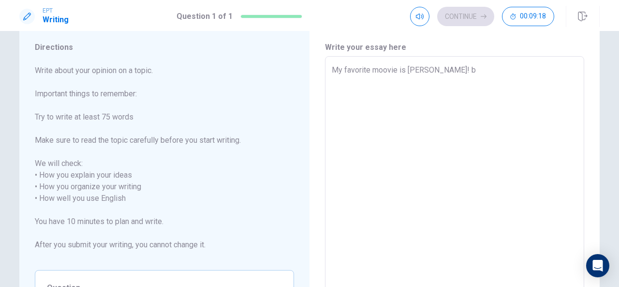
type textarea "My favorite moovie is [PERSON_NAME]! be"
type textarea "x"
type textarea "My favorite moovie is [PERSON_NAME]! bec"
type textarea "x"
type textarea "My favorite moovie is [PERSON_NAME]! beca"
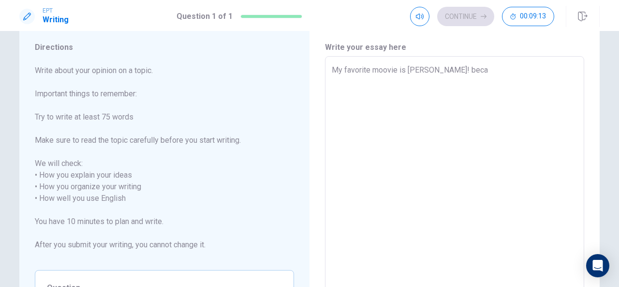
type textarea "x"
type textarea "My favorite moovie is [PERSON_NAME]! becau"
type textarea "x"
type textarea "My favorite moovie is [PERSON_NAME]! becaus"
type textarea "x"
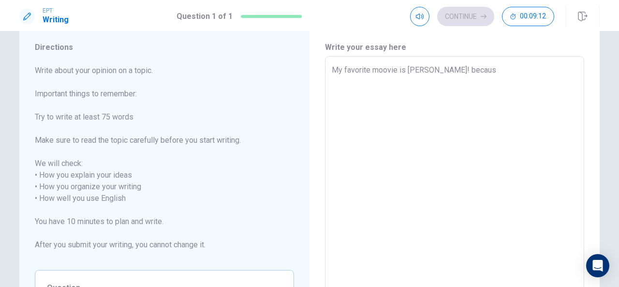
type textarea "My favorite moovie is [PERSON_NAME]! because"
type textarea "x"
type textarea "My favorite moovie is [PERSON_NAME]! because"
type textarea "x"
type textarea "My favorite moovie is [PERSON_NAME]! because i"
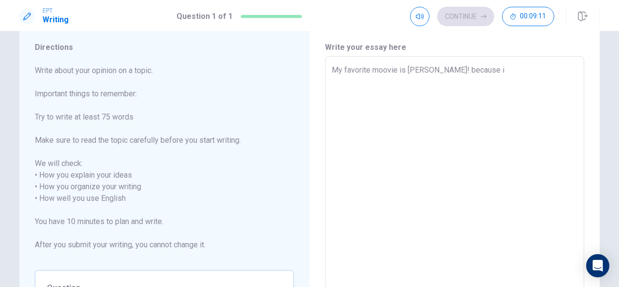
type textarea "x"
type textarea "My favorite moovie is [PERSON_NAME]! because it"
type textarea "x"
type textarea "My favorite moovie is [PERSON_NAME]! because it'"
type textarea "x"
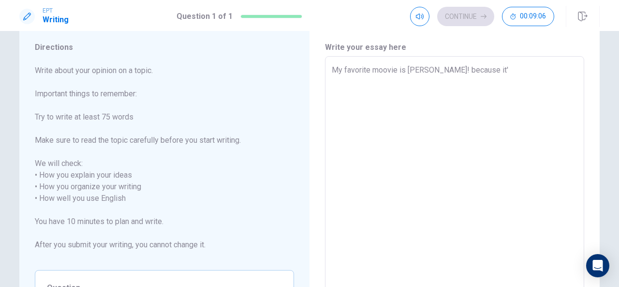
type textarea "My favorite moovie is [PERSON_NAME]! because it's"
type textarea "x"
type textarea "My favorite moovie is [PERSON_NAME]! because it's"
type textarea "x"
type textarea "My favorite moovie is [PERSON_NAME]! because it's a"
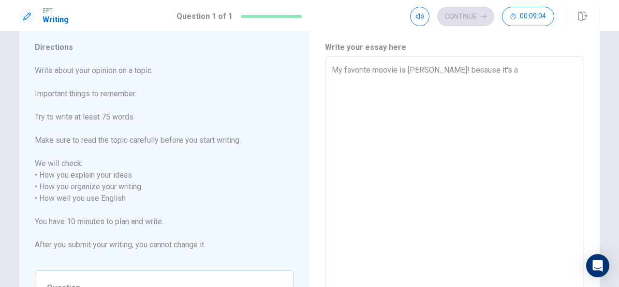
type textarea "x"
type textarea "My favorite moovie is [PERSON_NAME]! because it's a"
type textarea "x"
type textarea "My favorite moovie is [PERSON_NAME]! because it's a m"
type textarea "x"
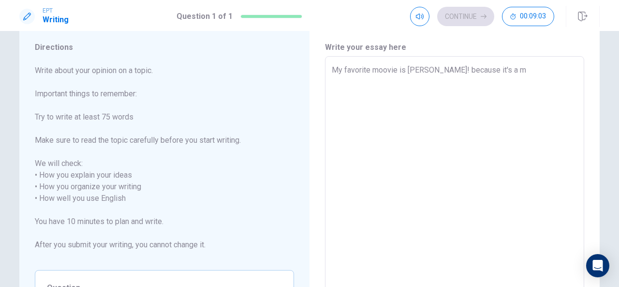
type textarea "My favorite moovie is [PERSON_NAME]! because it's a mu"
type textarea "x"
type textarea "My favorite moovie is [PERSON_NAME]! because it's a mus"
type textarea "x"
type textarea "My favorite moovie is [PERSON_NAME]! because it's a musi"
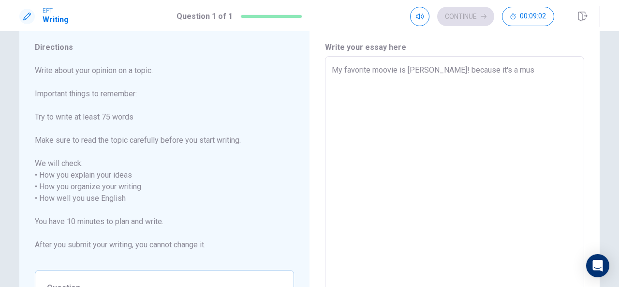
type textarea "x"
type textarea "My favorite moovie is [PERSON_NAME]! because it's a music"
type textarea "x"
type textarea "My favorite moovie is [PERSON_NAME]! because it's a musica"
type textarea "x"
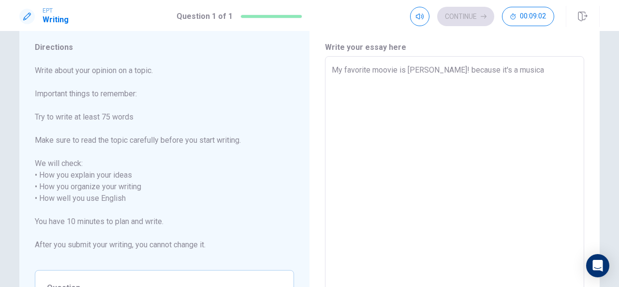
type textarea "My favorite moovie is [PERSON_NAME]! because it's a musical"
type textarea "x"
type textarea "My favorite moovie is [PERSON_NAME]! because it's a musical"
type textarea "x"
type textarea "My favorite moovie is [PERSON_NAME]! because it's a musical c"
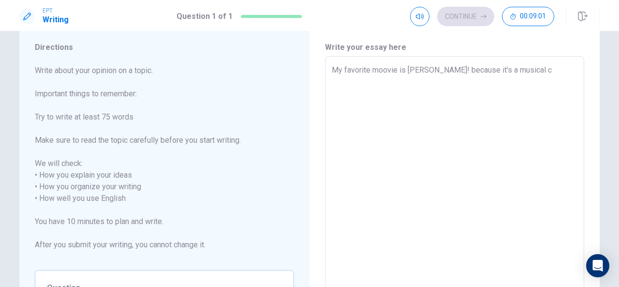
type textarea "x"
type textarea "My favorite moovie is [PERSON_NAME]! because it's a musical co"
type textarea "x"
type textarea "My favorite moovie is [PERSON_NAME]! because it's a musical com"
type textarea "x"
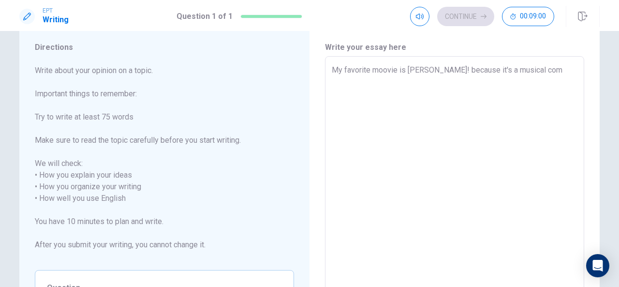
type textarea "My favorite moovie is [PERSON_NAME]! because it's a musical come"
type textarea "x"
type textarea "My favorite moovie is [PERSON_NAME]! because it's a musical comed"
type textarea "x"
type textarea "My favorite moovie is [PERSON_NAME]! because it's a musical comedi"
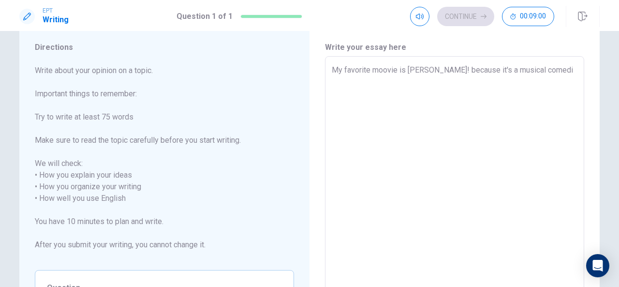
type textarea "x"
type textarea "My favorite moovie is [PERSON_NAME]! because it's a musical comedie"
type textarea "x"
type textarea "My favorite moovie is [PERSON_NAME]! because it's a musical comedie"
type textarea "x"
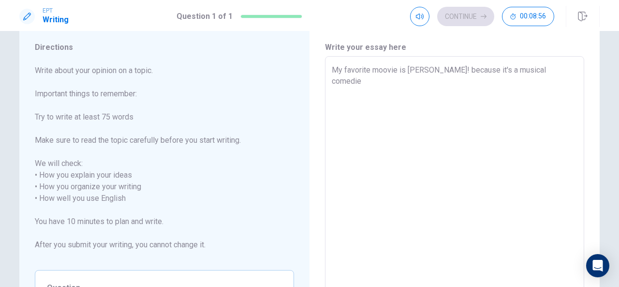
type textarea "My favorite moovie is [PERSON_NAME]! because it's a musical comedie w"
type textarea "x"
type textarea "My favorite moovie is [PERSON_NAME]! because it's a musical comedie wh"
type textarea "x"
type textarea "My favorite moovie is [PERSON_NAME]! because it's a musical comedie whe"
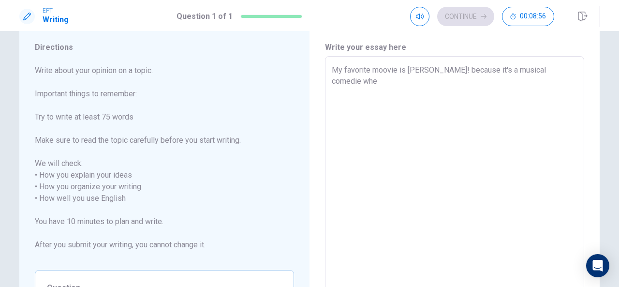
type textarea "x"
type textarea "My favorite moovie is [PERSON_NAME]! because it's a musical comedie wher"
type textarea "x"
type textarea "My favorite moovie is [PERSON_NAME]! because it's a musical comedie where"
type textarea "x"
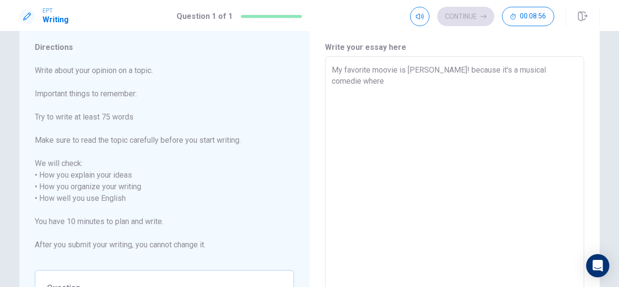
type textarea "My favorite moovie is [PERSON_NAME]! because it's a musical comedie where"
type textarea "x"
type textarea "My favorite moovie is [PERSON_NAME]! because it's a musical comedie where w"
type textarea "x"
type textarea "My favorite moovie is [PERSON_NAME]! because it's a musical comedie where we"
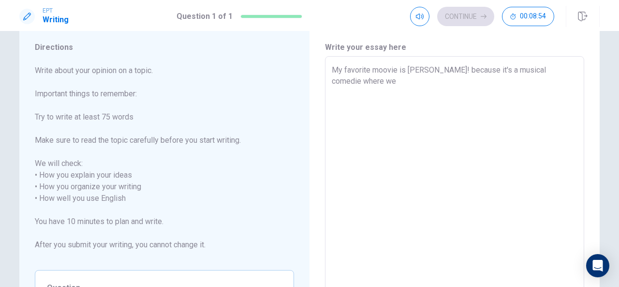
type textarea "x"
type textarea "My favorite moovie is [PERSON_NAME]! because it's a musical comedie where we"
type textarea "x"
type textarea "My favorite moovie is [PERSON_NAME]! because it's a musical comedie where we c"
type textarea "x"
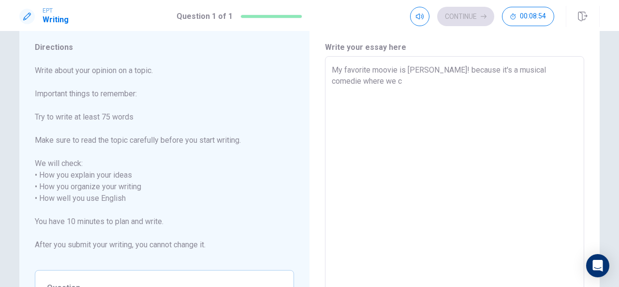
type textarea "My favorite moovie is [PERSON_NAME]! because it's a musical comedie where we ca"
type textarea "x"
type textarea "My favorite moovie is [PERSON_NAME]! because it's a musical comedie where we can"
type textarea "x"
type textarea "My favorite moovie is [PERSON_NAME]! because it's a musical comedie where we can"
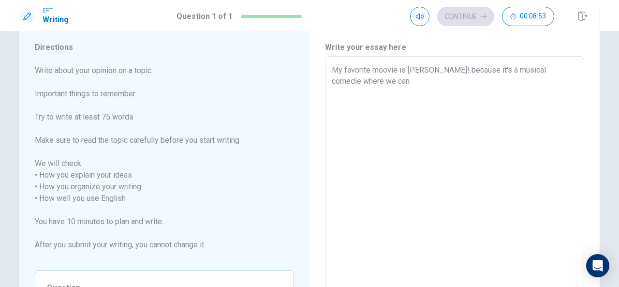
type textarea "x"
type textarea "My favorite moovie is [PERSON_NAME]! because it's a musical comedie where we ca…"
type textarea "x"
type textarea "My favorite moovie is [PERSON_NAME]! because it's a musical comedie where we ca…"
type textarea "x"
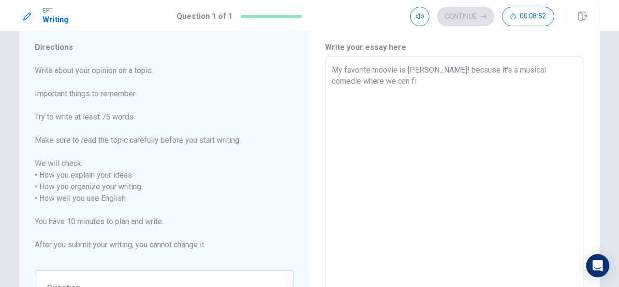
type textarea "My favorite moovie is [PERSON_NAME]! because it's a musical comedie where we ca…"
type textarea "x"
type textarea "My favorite moovie is [PERSON_NAME]! because it's a musical comedie where we ca…"
type textarea "x"
type textarea "My favorite moovie is [PERSON_NAME]! because it's a musical comedie where we ca…"
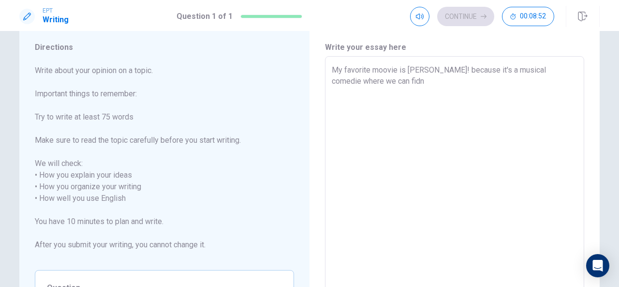
type textarea "x"
type textarea "My favorite moovie is [PERSON_NAME]! because it's a musical comedie where we ca…"
type textarea "x"
type textarea "My favorite moovie is [PERSON_NAME]! because it's a musical comedie where we ca…"
type textarea "x"
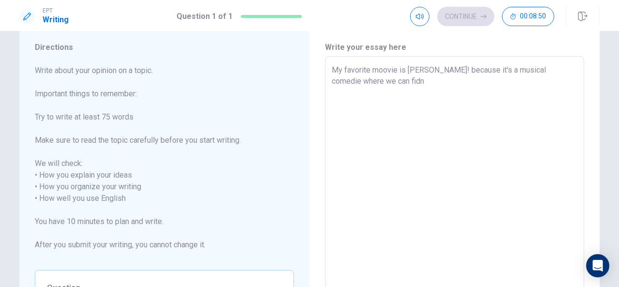
type textarea "My favorite moovie is [PERSON_NAME]! because it's a musical comedie where we ca…"
type textarea "x"
type textarea "My favorite moovie is [PERSON_NAME]! because it's a musical comedie where we ca…"
type textarea "x"
type textarea "My favorite moovie is [PERSON_NAME]! because it's a musical comedie where we ca…"
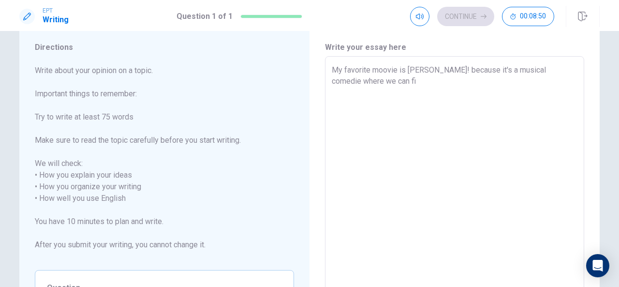
type textarea "x"
type textarea "My favorite moovie is [PERSON_NAME]! because it's a musical comedie where we ca…"
type textarea "x"
type textarea "My favorite moovie is [PERSON_NAME]! because it's a musical comedie where we ca…"
type textarea "x"
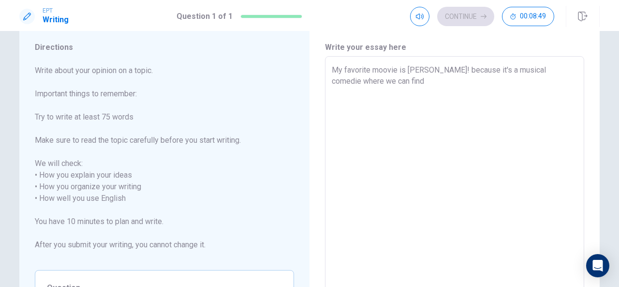
type textarea "My favorite moovie is [PERSON_NAME]! because it's a musical comedie where we ca…"
type textarea "x"
type textarea "My favorite moovie is [PERSON_NAME]! because it's a musical comedie where we ca…"
type textarea "x"
type textarea "My favorite moovie is [PERSON_NAME]! because it's a musical comedie where we ca…"
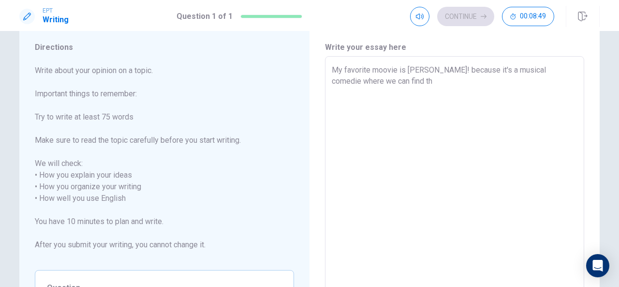
type textarea "x"
type textarea "My favorite moovie is [PERSON_NAME]! because it's a musical comedie where we ca…"
type textarea "x"
type textarea "My favorite moovie is [PERSON_NAME]! because it's a musical comedie where we ca…"
type textarea "x"
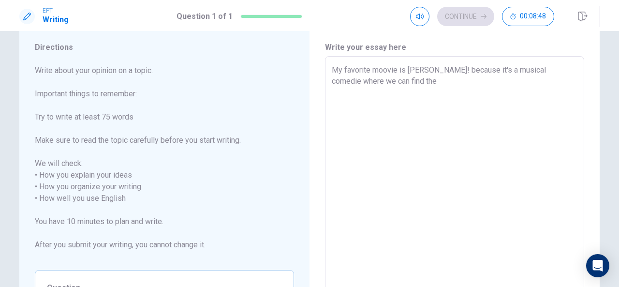
type textarea "My favorite moovie is [PERSON_NAME]! because it's a musical comedie where we ca…"
type textarea "x"
type textarea "My favorite moovie is [PERSON_NAME]! because it's a musical comedie where we ca…"
type textarea "x"
type textarea "My favorite moovie is [PERSON_NAME]! because it's a musical comedie where we ca…"
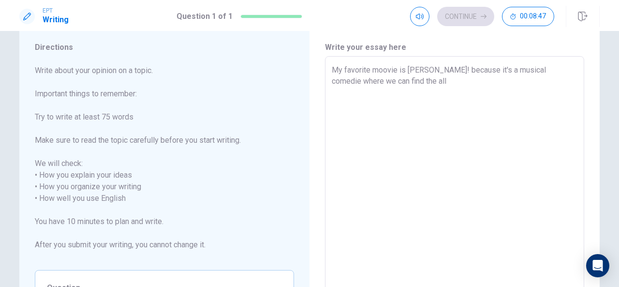
type textarea "x"
type textarea "My favorite moovie is [PERSON_NAME]! because it's a musical comedie where we ca…"
type textarea "x"
type textarea "My favorite moovie is [PERSON_NAME]! because it's a musical comedie where we ca…"
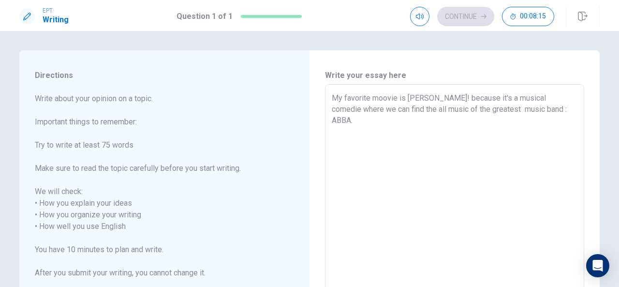
scroll to position [0, 0]
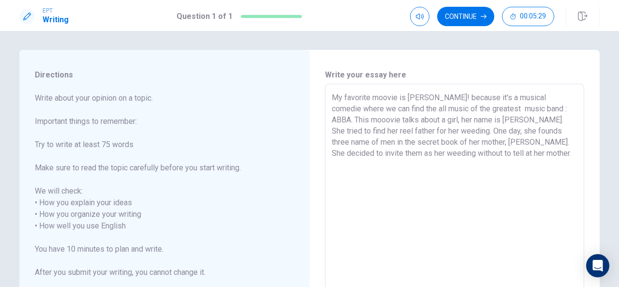
drag, startPoint x: 439, startPoint y: 111, endPoint x: 498, endPoint y: 158, distance: 75.7
click at [498, 158] on textarea "My favorite moovie is [PERSON_NAME]! because it's a musical comedie where we ca…" at bounding box center [455, 226] width 246 height 268
click at [506, 151] on textarea "My favorite moovie is [PERSON_NAME]! because it's a musical comedie where we ca…" at bounding box center [455, 226] width 246 height 268
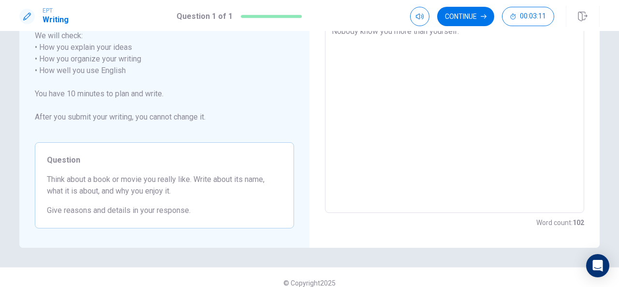
scroll to position [166, 0]
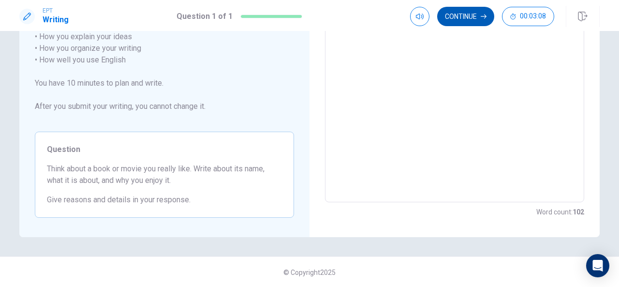
click at [474, 19] on button "Continue" at bounding box center [465, 16] width 57 height 19
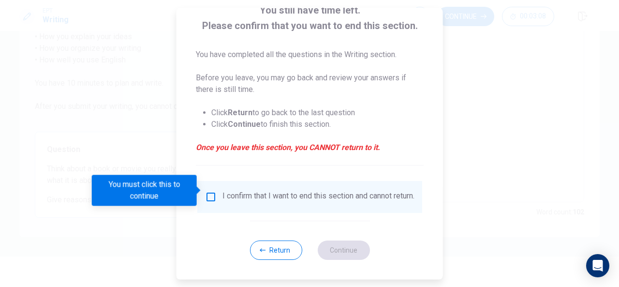
scroll to position [73, 0]
click at [210, 192] on input "You must click this to continue" at bounding box center [211, 197] width 12 height 12
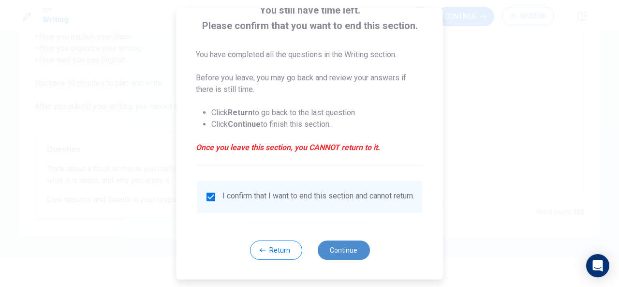
click at [340, 253] on button "Continue" at bounding box center [343, 249] width 52 height 19
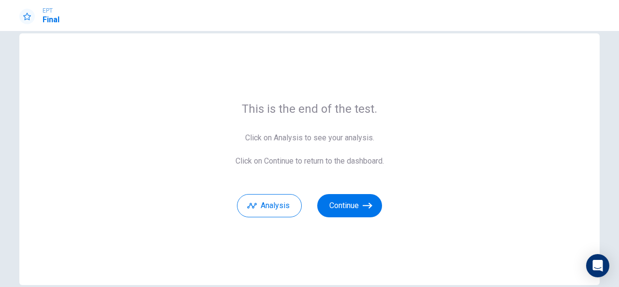
scroll to position [17, 0]
click at [366, 210] on button "Continue" at bounding box center [349, 204] width 65 height 23
